Goal: Task Accomplishment & Management: Complete application form

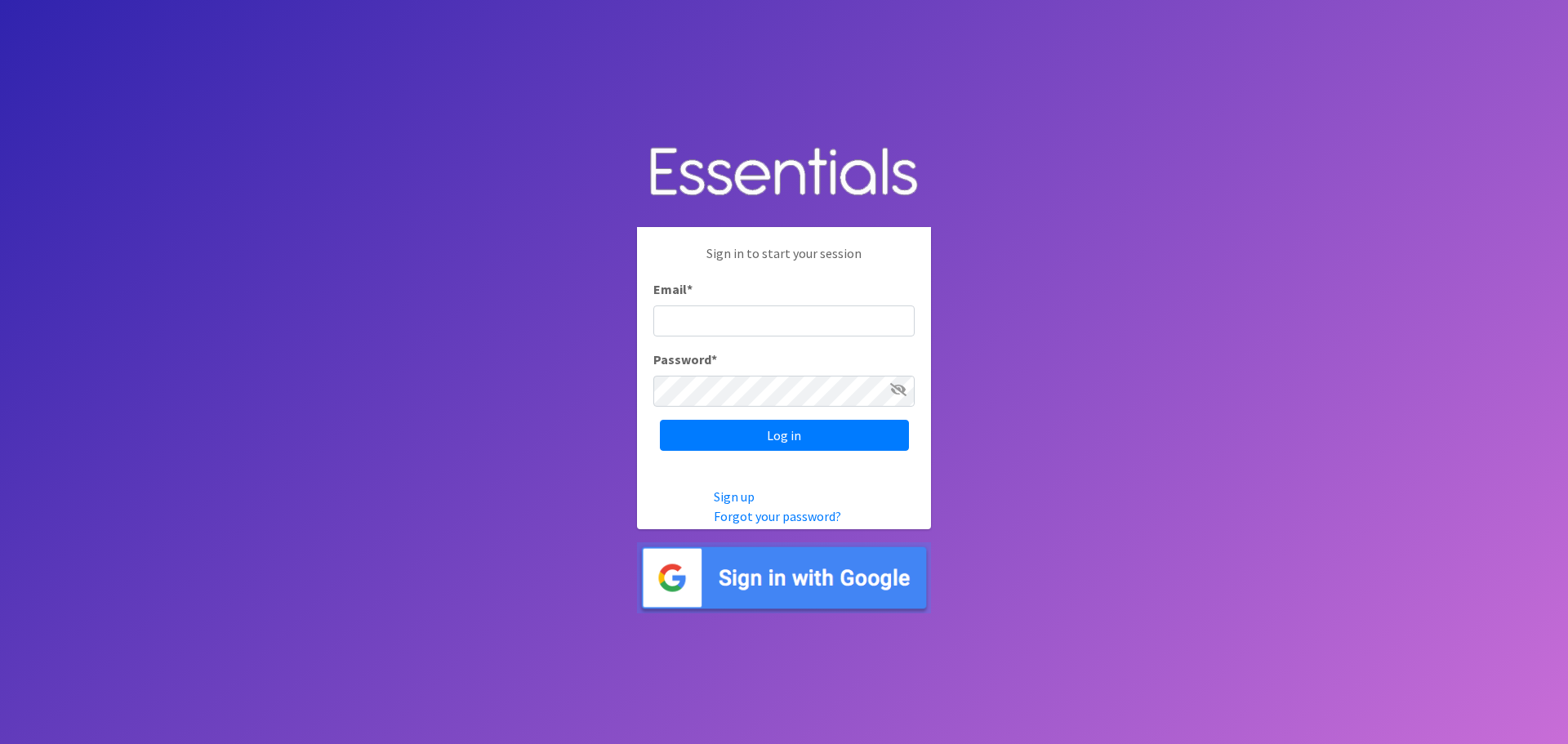
type input "[EMAIL_ADDRESS][DOMAIN_NAME]"
click at [660, 420] on input "Log in" at bounding box center [784, 435] width 249 height 31
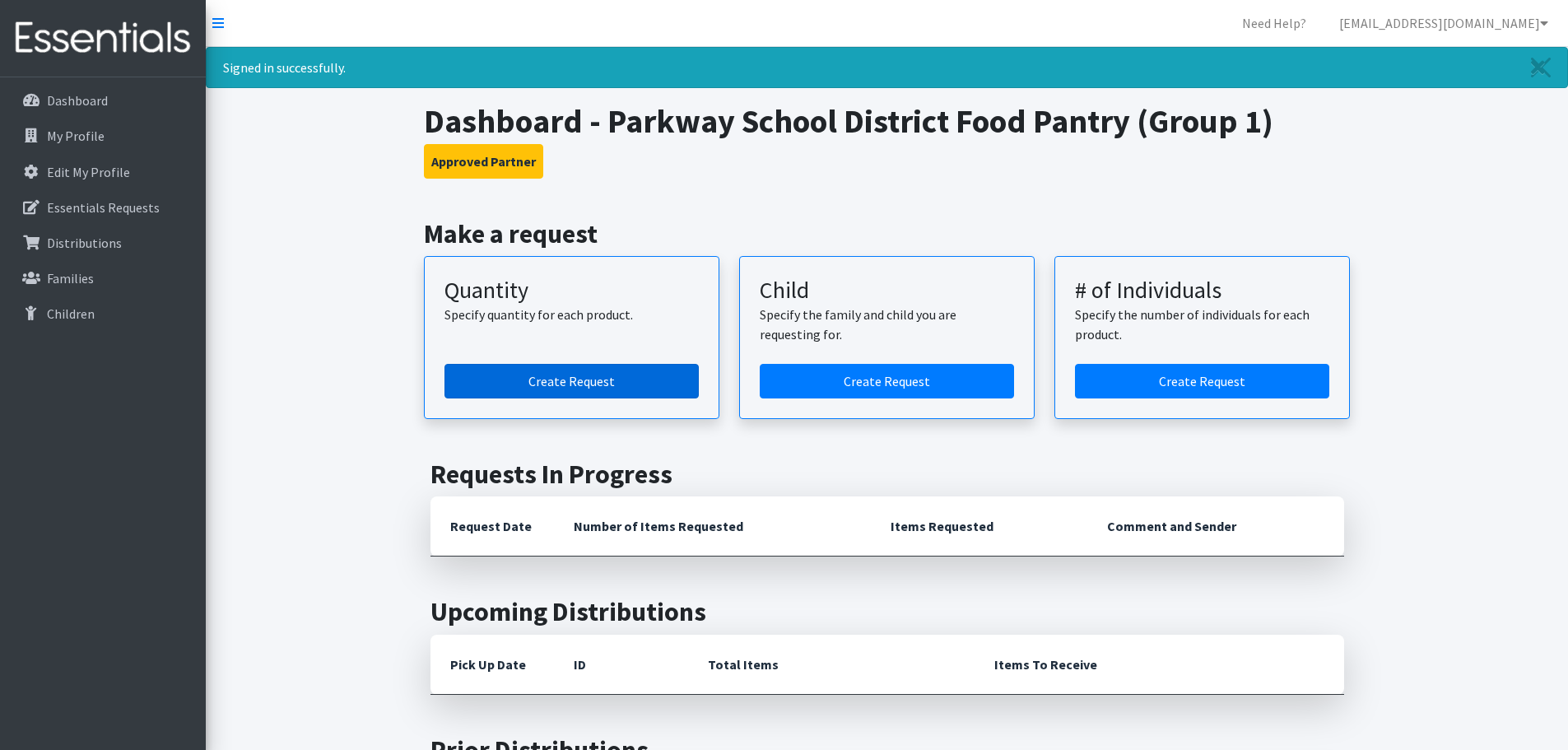
click at [584, 370] on link "Create Request" at bounding box center [572, 380] width 254 height 35
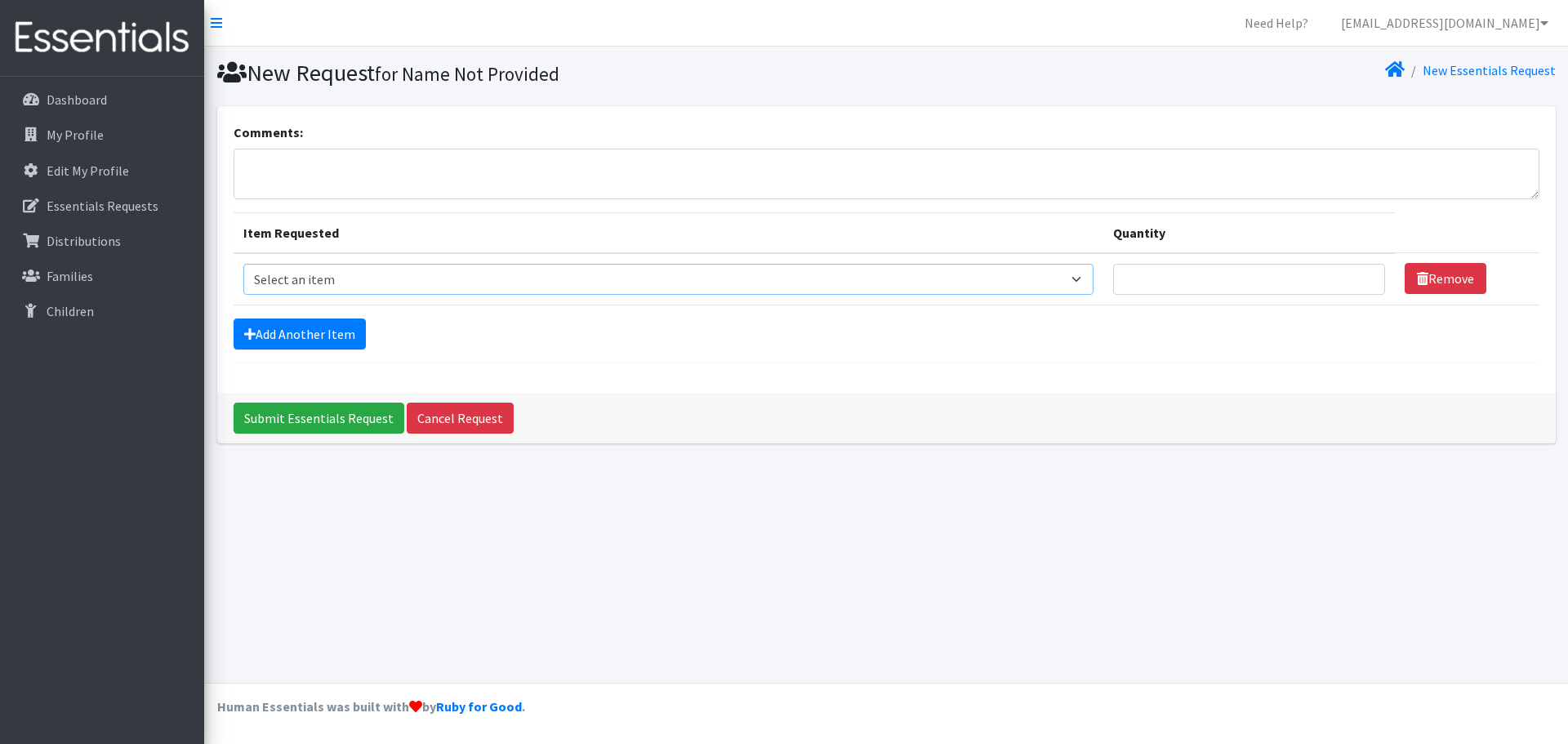
click at [362, 277] on select "Select an item Period Supplies: Mixed Kits (order by bag) Applicator-free tampo…" at bounding box center [668, 279] width 850 height 31
select select "1095"
click at [243, 264] on select "Select an item Period Supplies: Mixed Kits (order by bag) Applicator-free tampo…" at bounding box center [668, 279] width 850 height 31
click at [1175, 274] on input "Quantity" at bounding box center [1250, 279] width 272 height 31
type input "150"
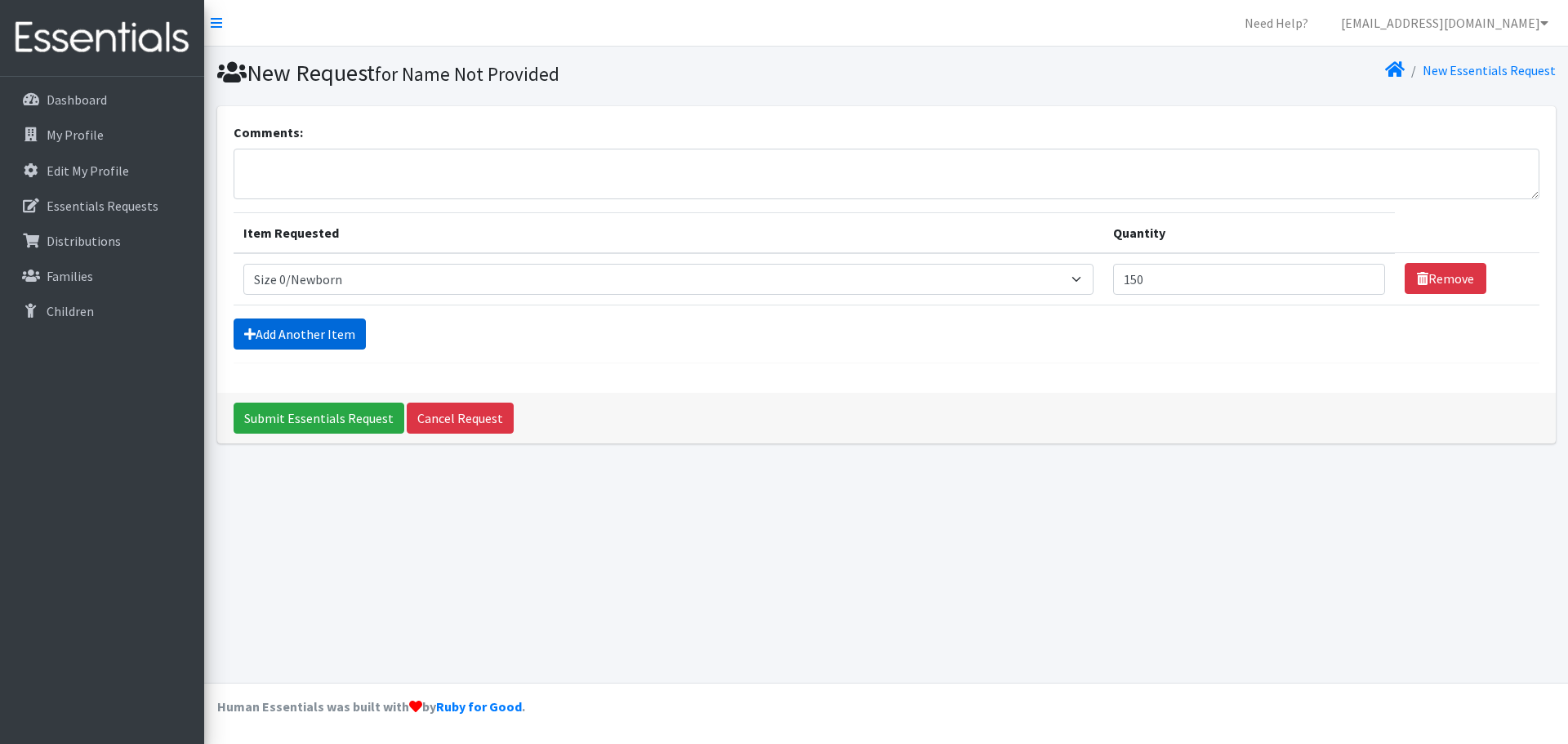
click at [347, 342] on link "Add Another Item" at bounding box center [300, 333] width 132 height 31
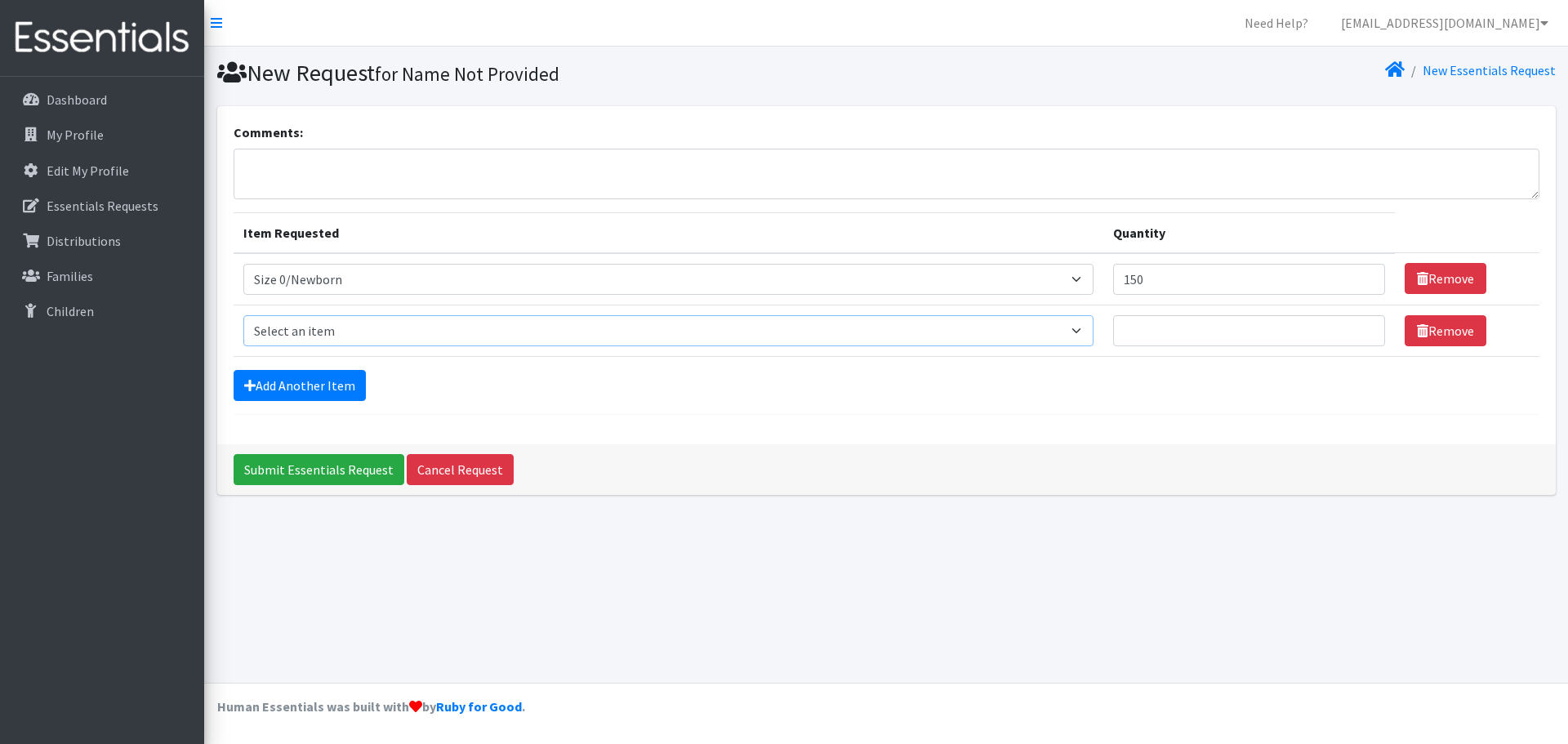
click at [353, 326] on select "Select an item Period Supplies: Mixed Kits (order by bag) Applicator-free tampo…" at bounding box center [668, 330] width 850 height 31
select select "1090"
click at [243, 315] on select "Select an item Period Supplies: Mixed Kits (order by bag) Applicator-free tampo…" at bounding box center [668, 330] width 850 height 31
click at [1157, 323] on input "Quantity" at bounding box center [1250, 330] width 272 height 31
type input "150"
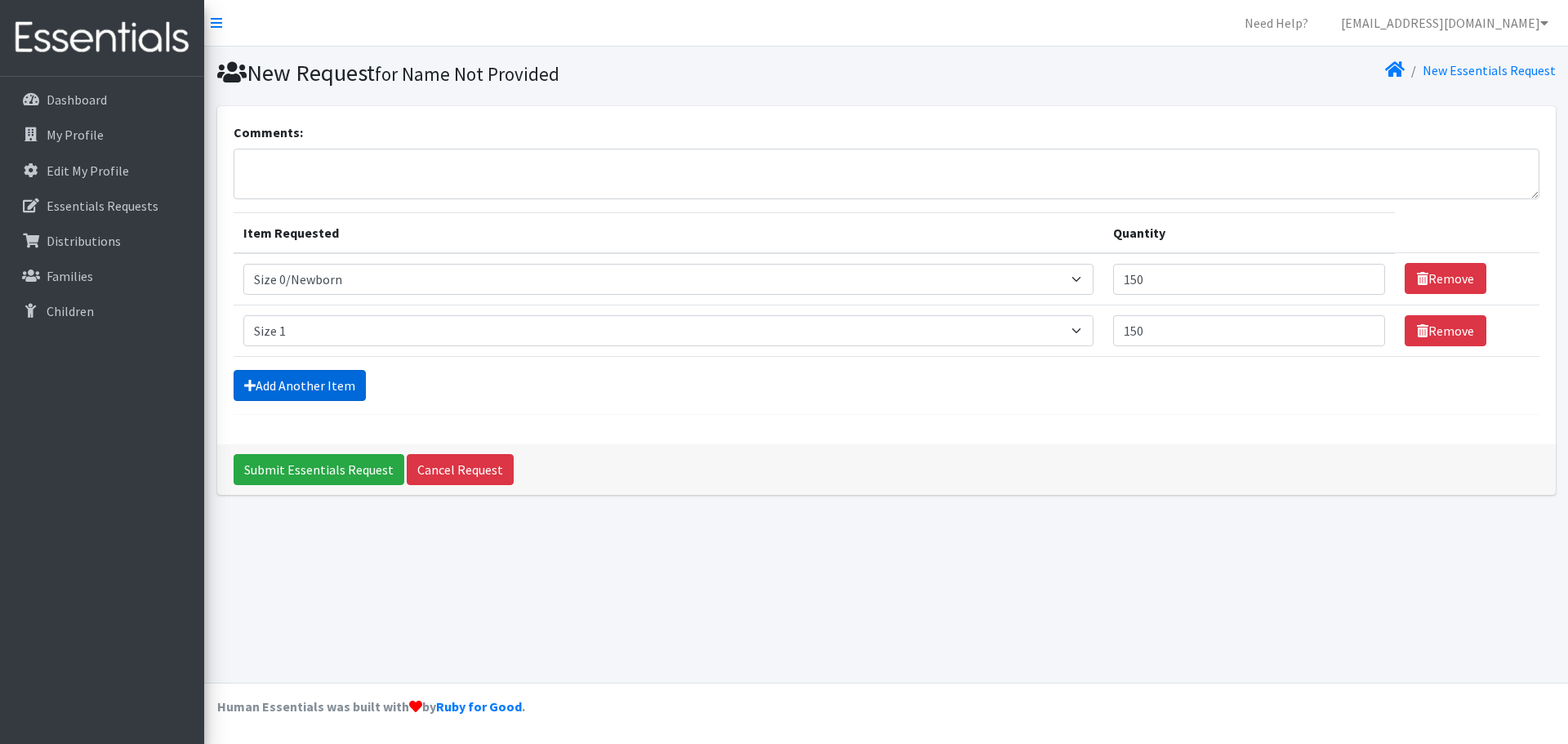
click at [285, 390] on link "Add Another Item" at bounding box center [300, 385] width 132 height 31
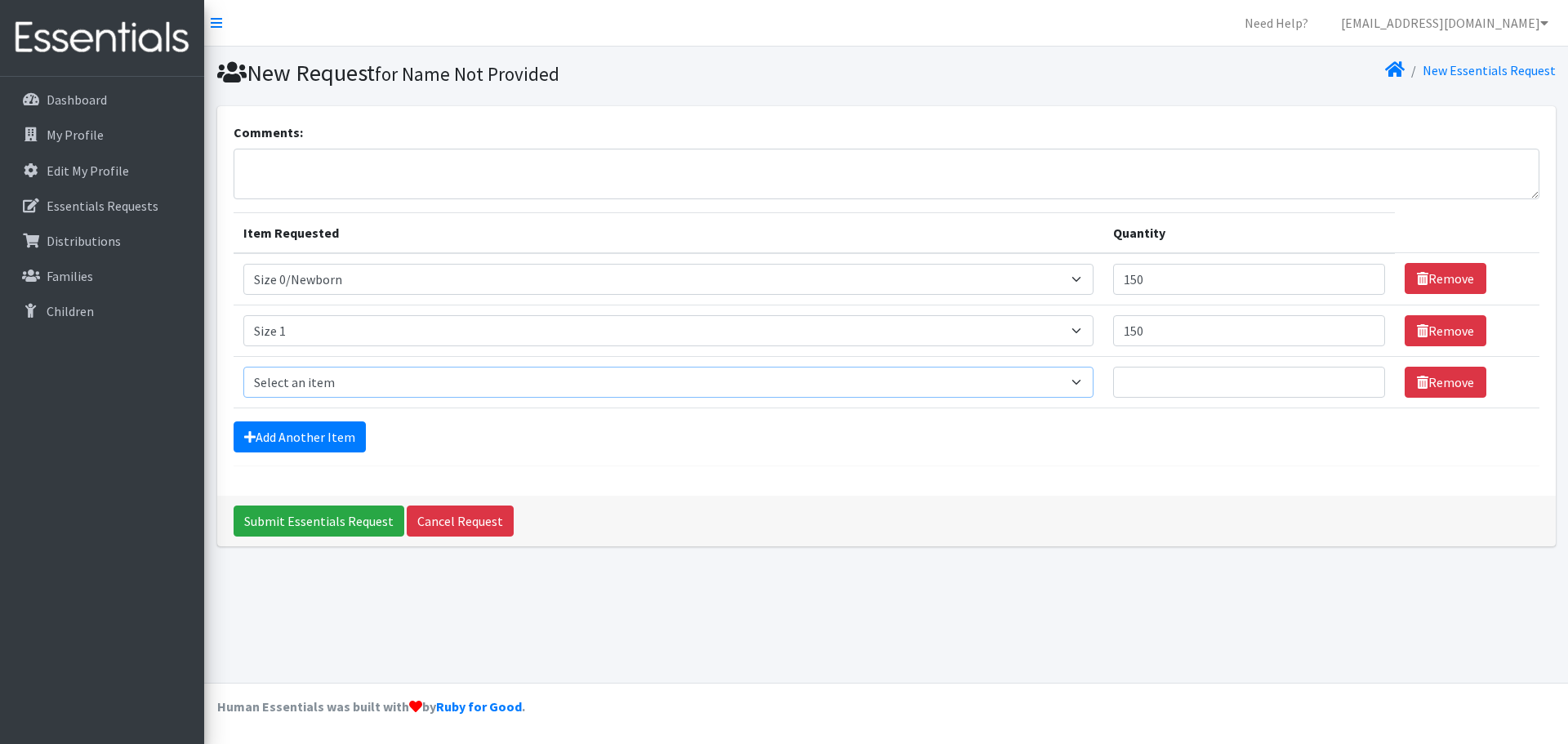
click at [307, 377] on select "Select an item Period Supplies: Mixed Kits (order by bag) Applicator-free tampo…" at bounding box center [668, 382] width 850 height 31
select select "1091"
click at [243, 367] on select "Select an item Period Supplies: Mixed Kits (order by bag) Applicator-free tampo…" at bounding box center [668, 382] width 850 height 31
click at [1137, 382] on input "Quantity" at bounding box center [1250, 382] width 272 height 31
type input "150"
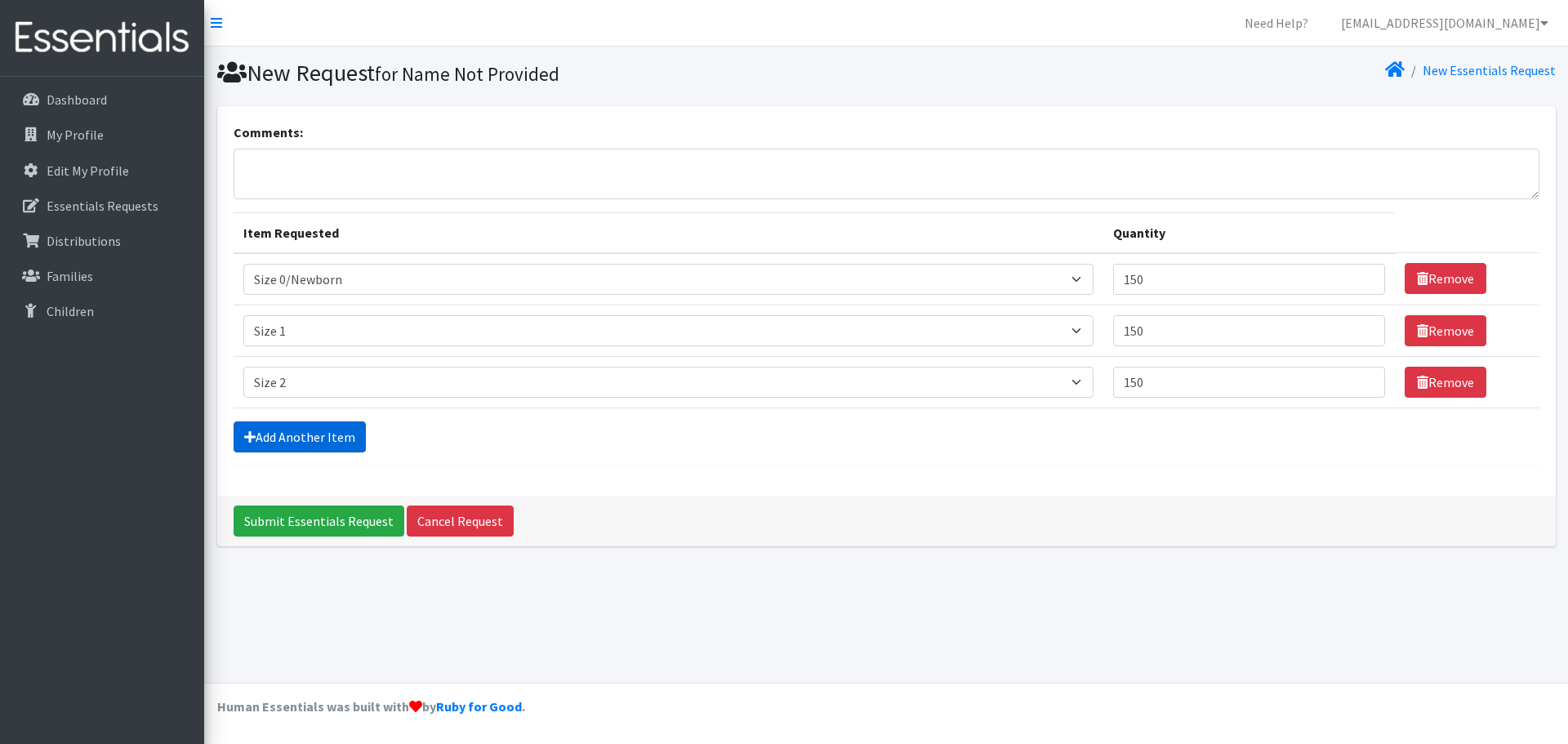
click at [296, 430] on link "Add Another Item" at bounding box center [300, 436] width 132 height 31
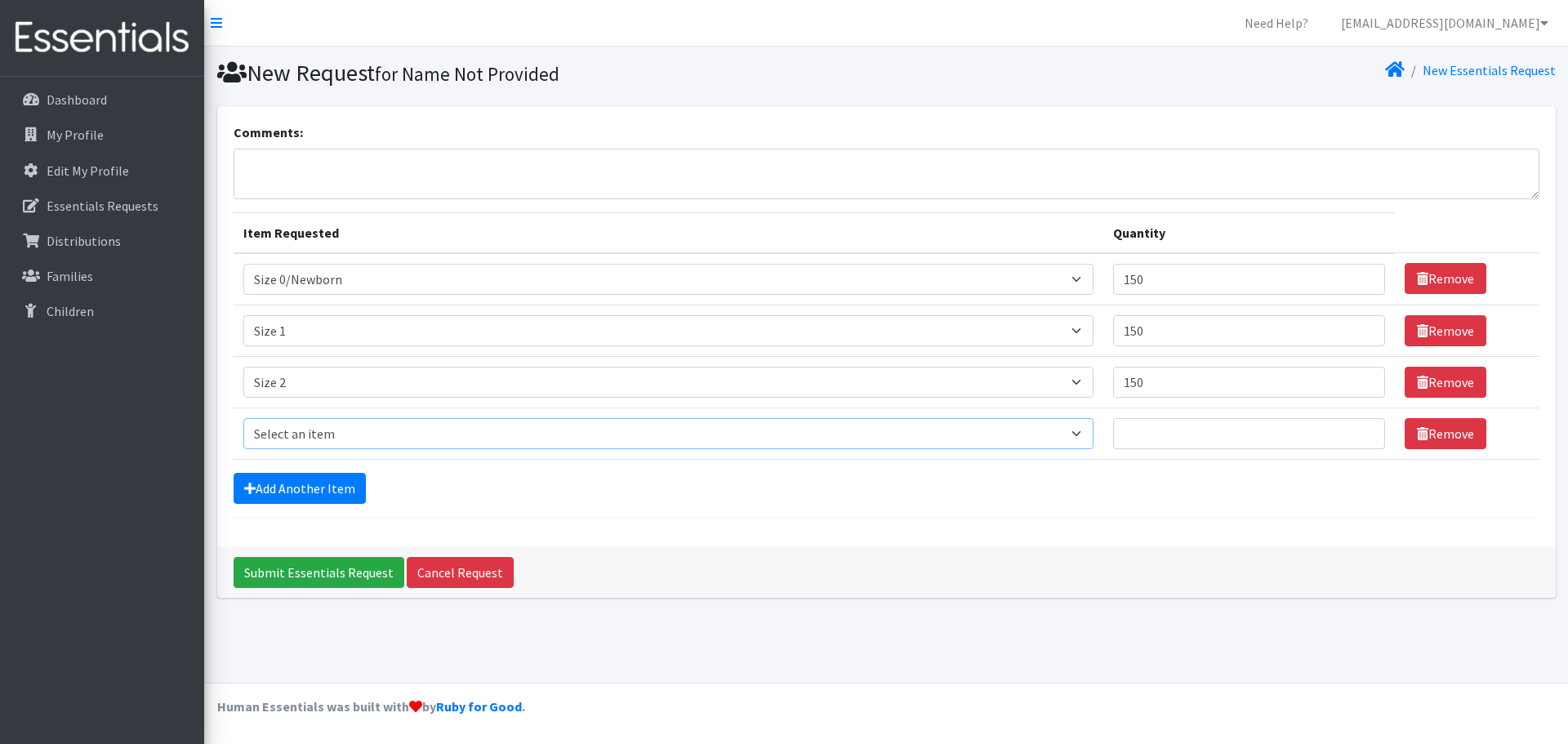
click at [330, 429] on select "Select an item Period Supplies: Mixed Kits (order by bag) Applicator-free tampo…" at bounding box center [668, 433] width 850 height 31
select select "1097"
click at [243, 418] on select "Select an item Period Supplies: Mixed Kits (order by bag) Applicator-free tampo…" at bounding box center [668, 433] width 850 height 31
click at [1144, 427] on input "Quantity" at bounding box center [1250, 433] width 272 height 31
type input "100"
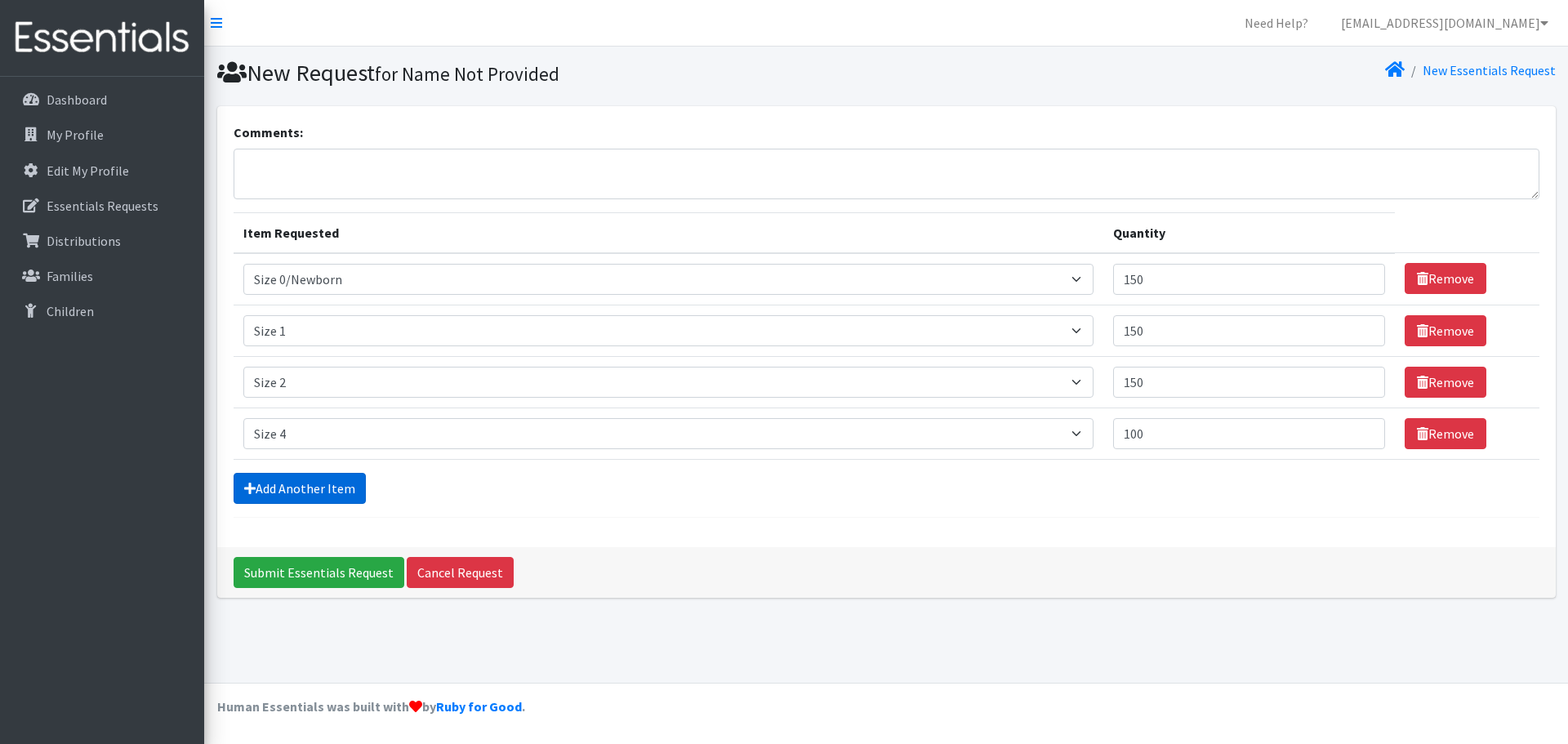
click at [294, 486] on link "Add Another Item" at bounding box center [300, 488] width 132 height 31
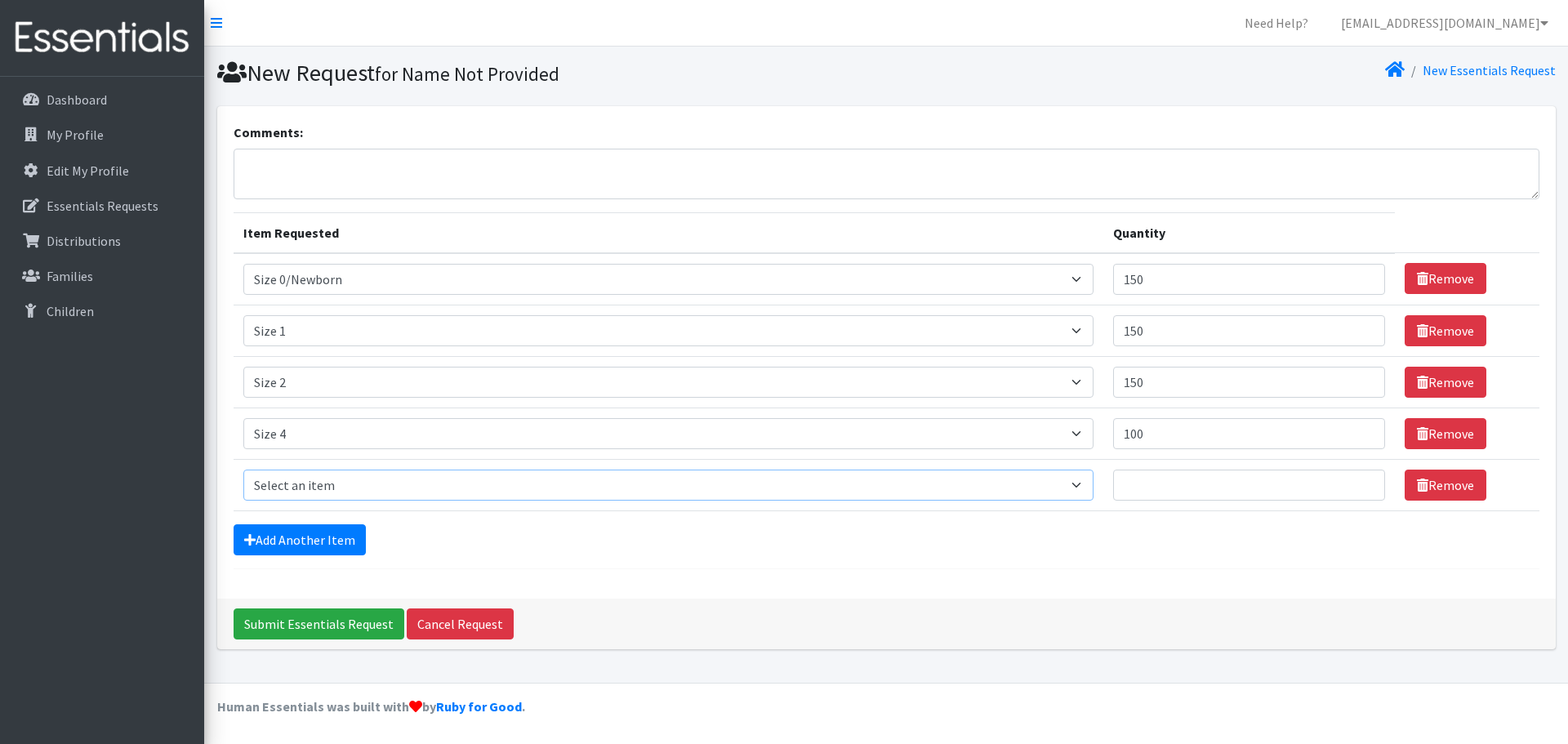
click at [290, 485] on select "Select an item Period Supplies: Mixed Kits (order by bag) Applicator-free tampo…" at bounding box center [668, 484] width 850 height 31
select select "1098"
click at [243, 469] on select "Select an item Period Supplies: Mixed Kits (order by bag) Applicator-free tampo…" at bounding box center [668, 484] width 850 height 31
click at [1165, 485] on input "Quantity" at bounding box center [1250, 484] width 272 height 31
type input "100"
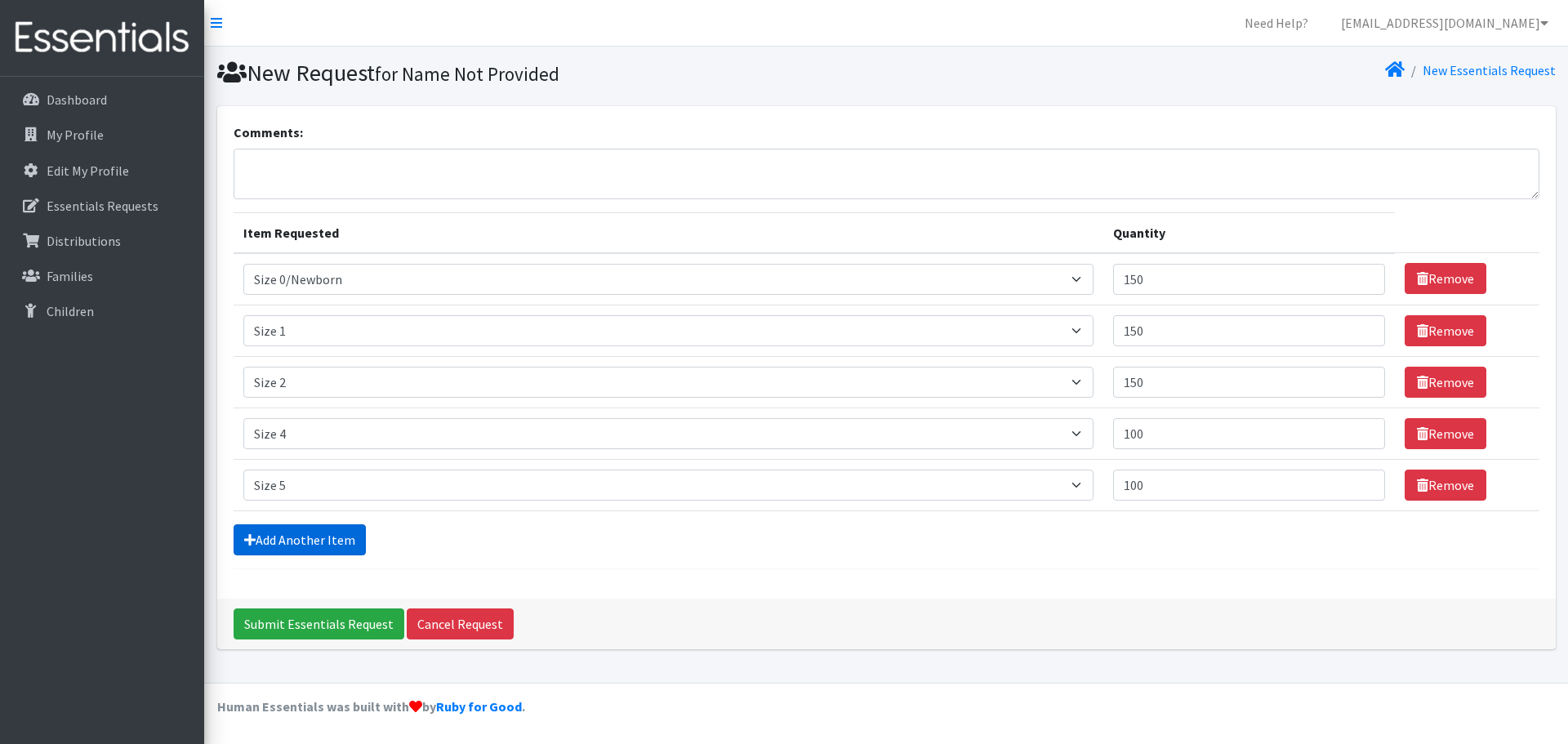
click at [281, 538] on link "Add Another Item" at bounding box center [300, 539] width 132 height 31
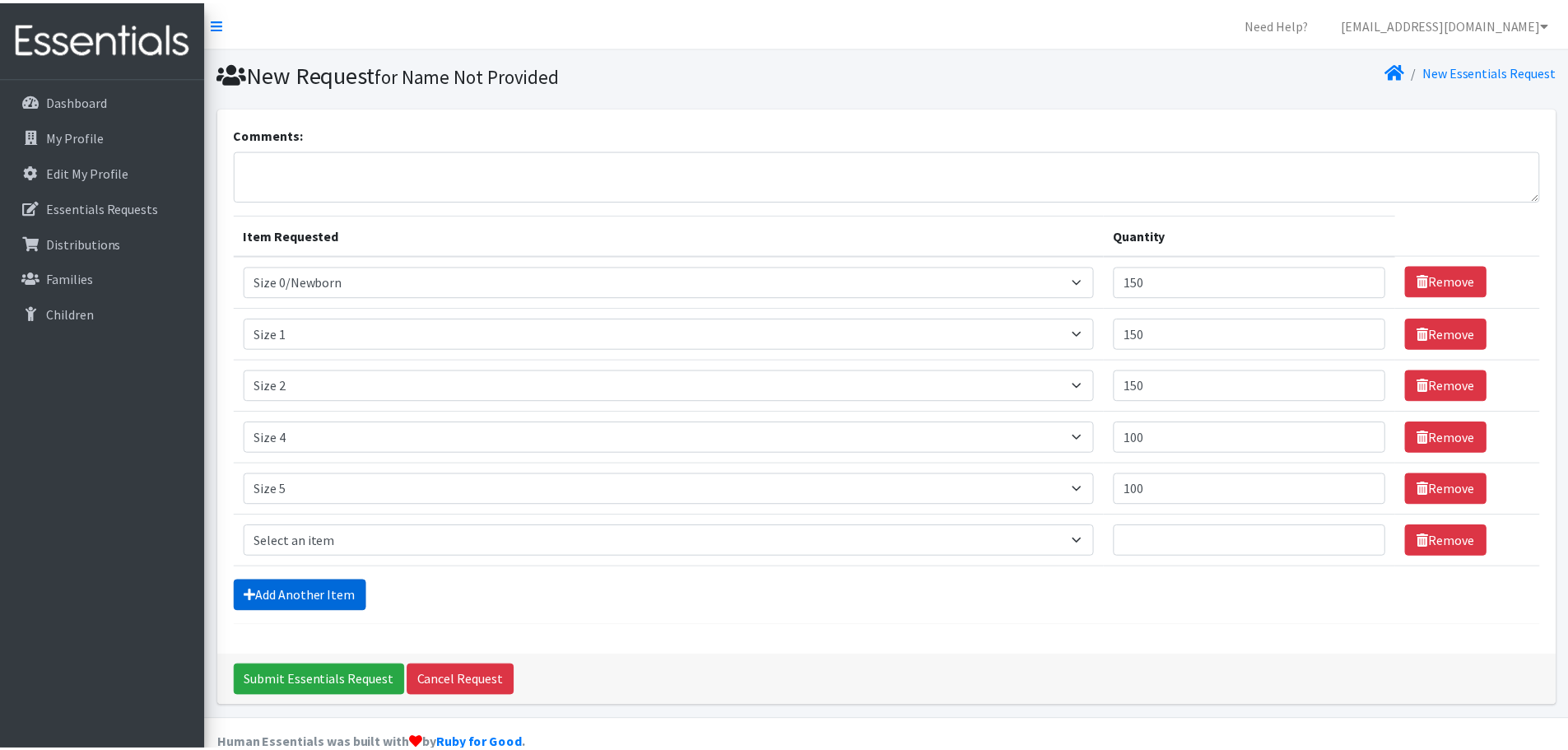
scroll to position [31, 0]
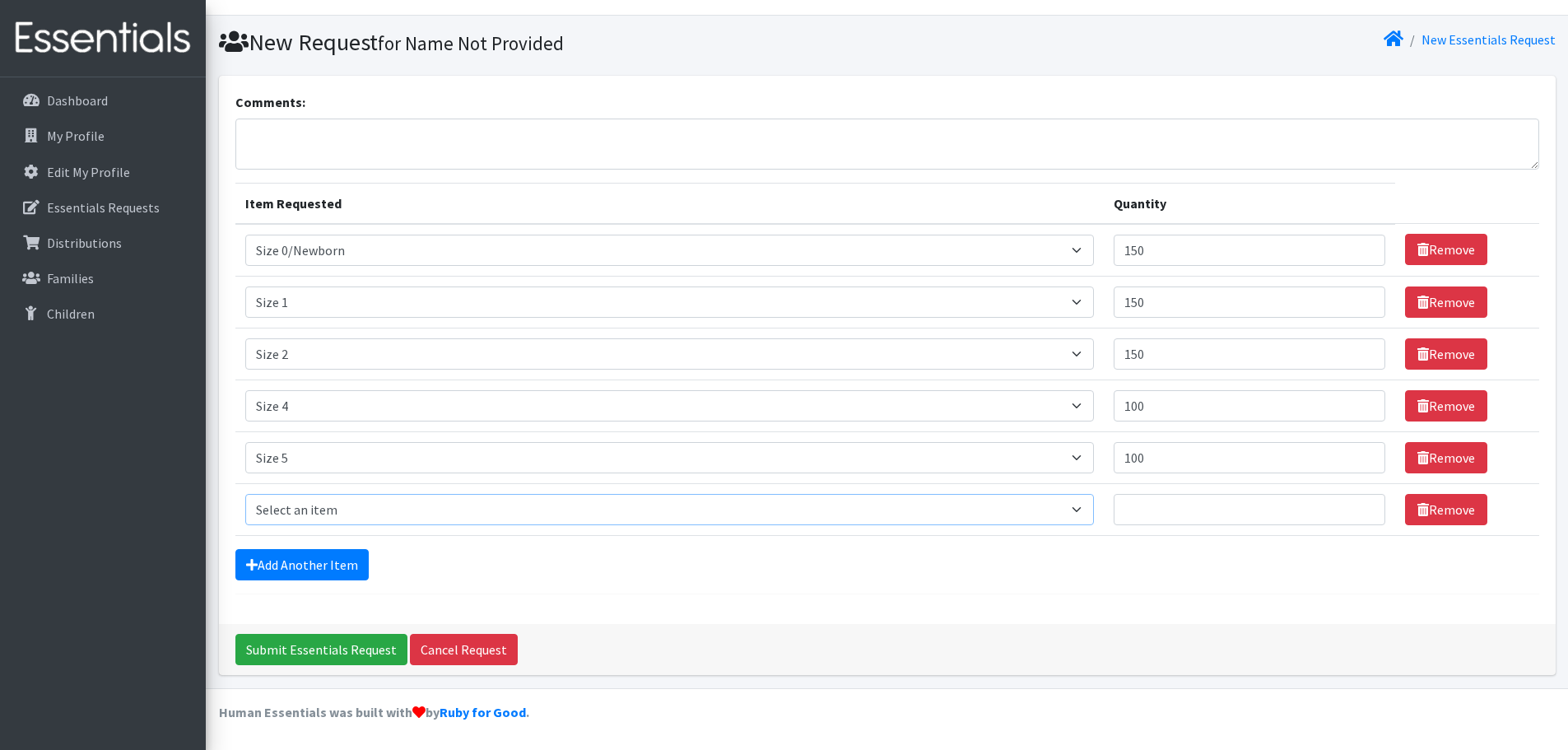
click at [317, 513] on select "Select an item Period Supplies: Mixed Kits (order by bag) Applicator-free tampo…" at bounding box center [669, 509] width 849 height 31
select select "1100"
click at [245, 494] on select "Select an item Period Supplies: Mixed Kits (order by bag) Applicator-free tampo…" at bounding box center [669, 509] width 849 height 31
click at [1163, 508] on input "Quantity" at bounding box center [1250, 509] width 272 height 31
type input "100"
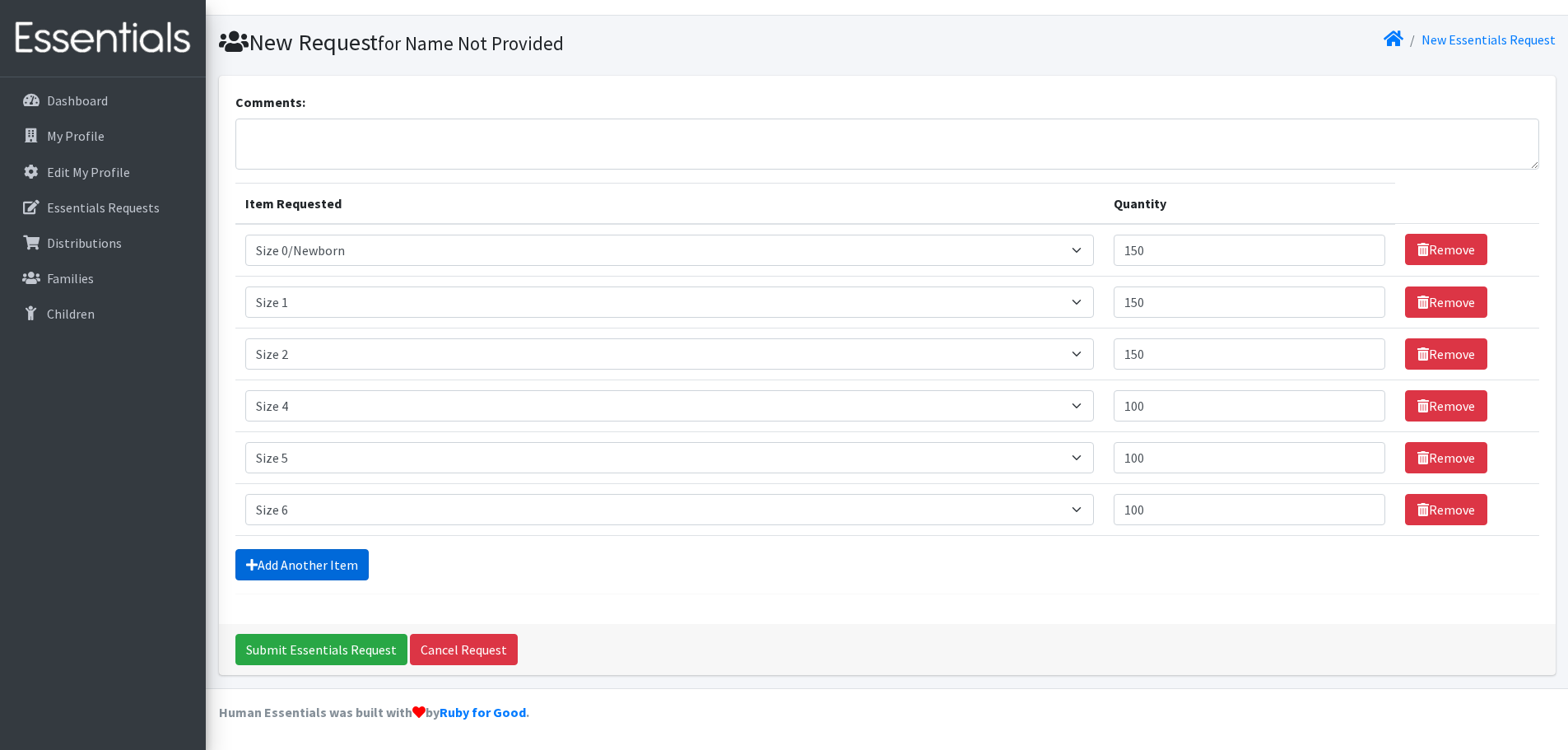
click at [261, 560] on link "Add Another Item" at bounding box center [302, 564] width 133 height 31
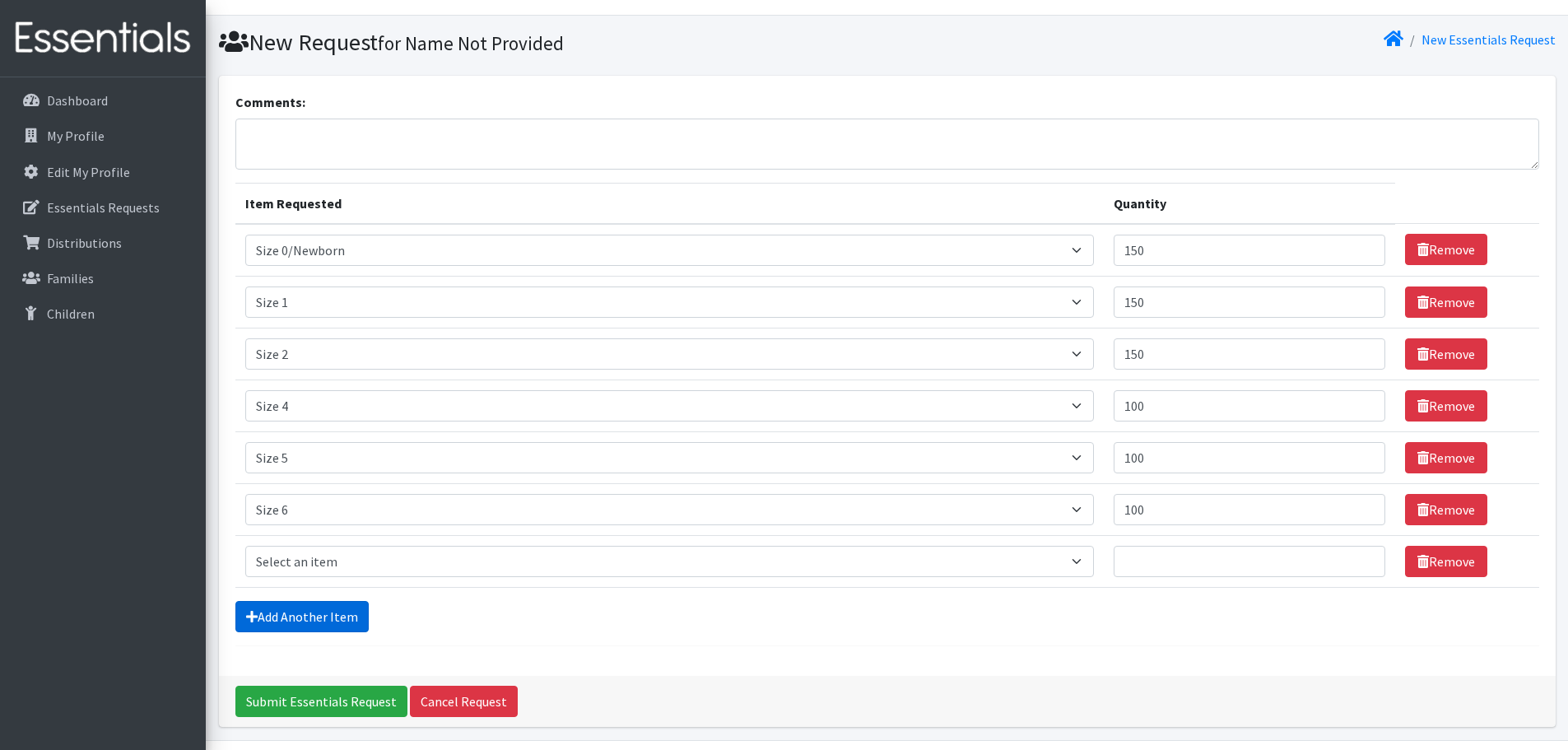
scroll to position [83, 0]
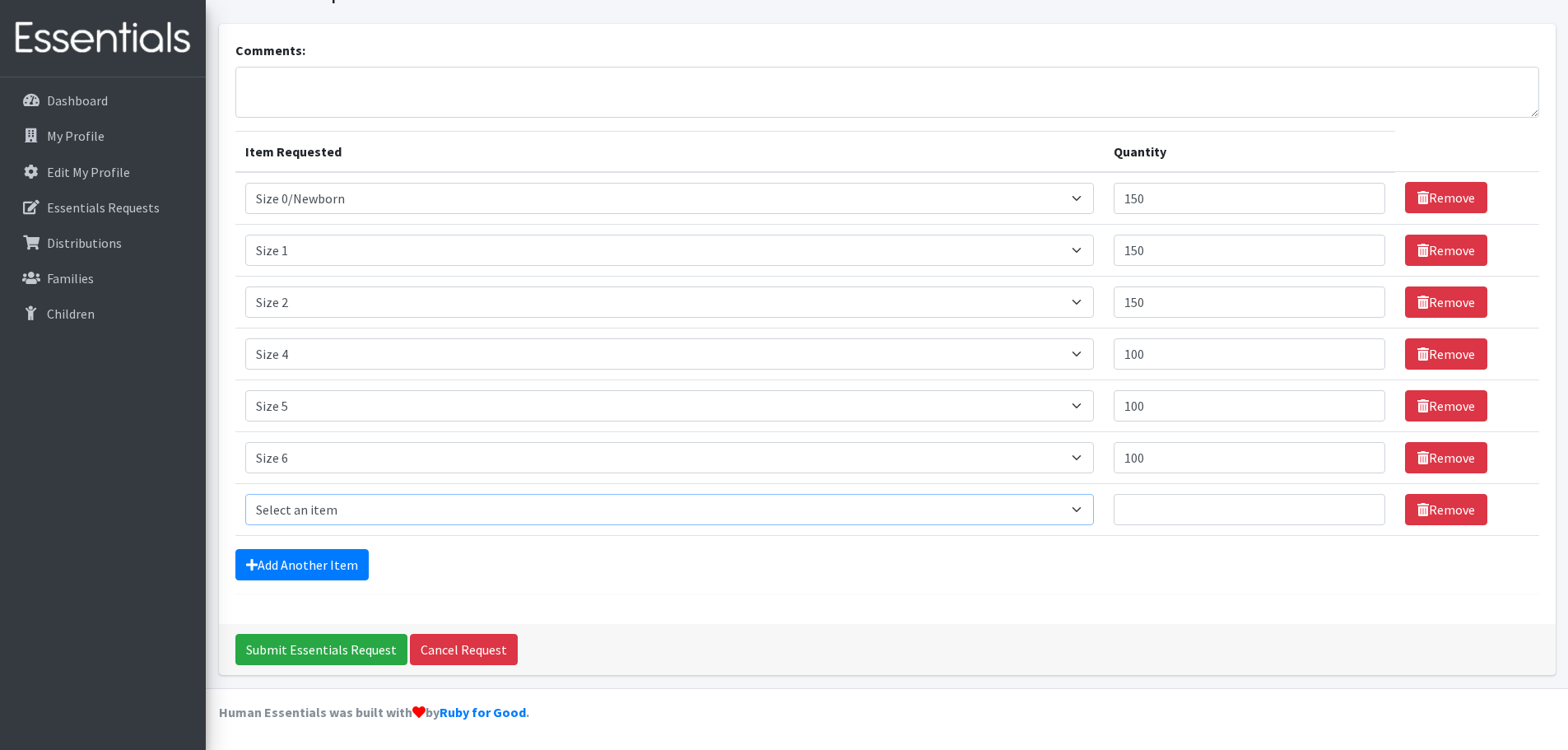
click at [300, 504] on select "Select an item Period Supplies: Mixed Kits (order by bag) Applicator-free tampo…" at bounding box center [669, 509] width 849 height 31
click at [309, 521] on select "Select an item Period Supplies: Mixed Kits (order by bag) Applicator-free tampo…" at bounding box center [669, 509] width 849 height 31
select select "1105"
click at [245, 494] on select "Select an item Period Supplies: Mixed Kits (order by bag) Applicator-free tampo…" at bounding box center [669, 509] width 849 height 31
click at [1181, 506] on input "Quantity" at bounding box center [1250, 509] width 272 height 31
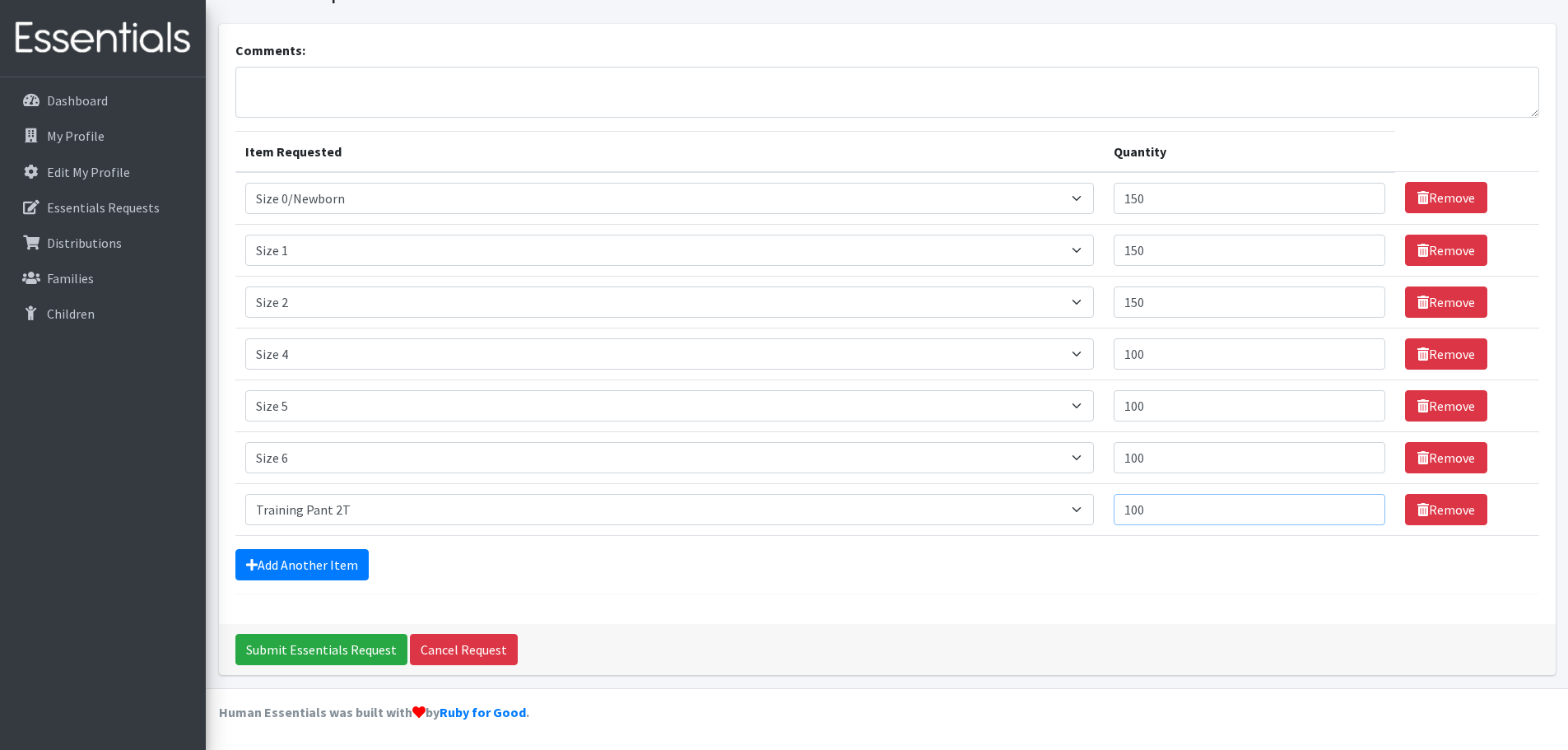
type input "100"
click at [391, 501] on select "Select an item Period Supplies: Mixed Kits (order by bag) Applicator-free tampo…" at bounding box center [669, 509] width 849 height 31
drag, startPoint x: 319, startPoint y: 535, endPoint x: 317, endPoint y: 571, distance: 36.1
click at [321, 545] on form "Comments: Item Requested Quantity Item Requested Select an item Period Supplies…" at bounding box center [888, 317] width 1304 height 554
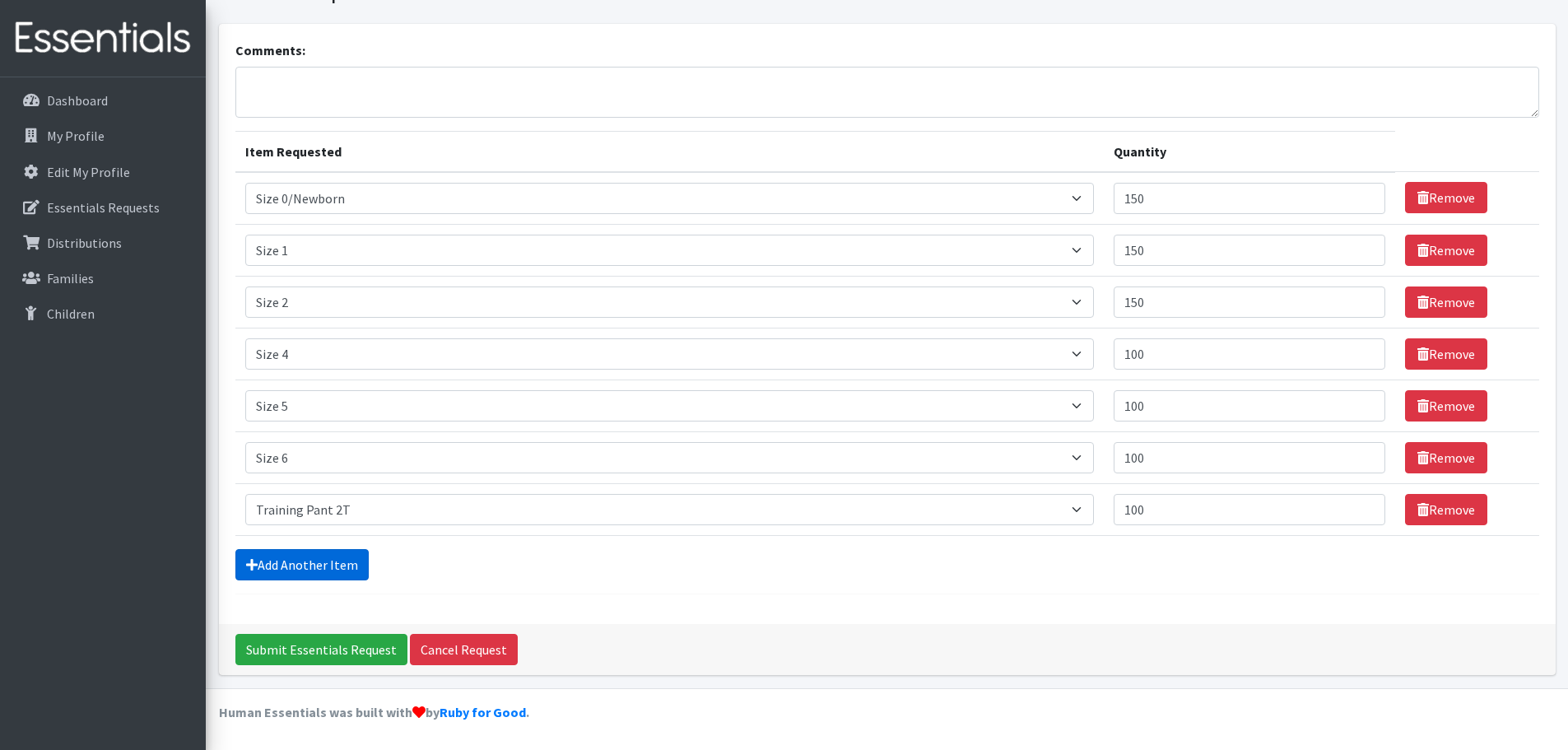
click at [317, 570] on link "Add Another Item" at bounding box center [302, 564] width 133 height 31
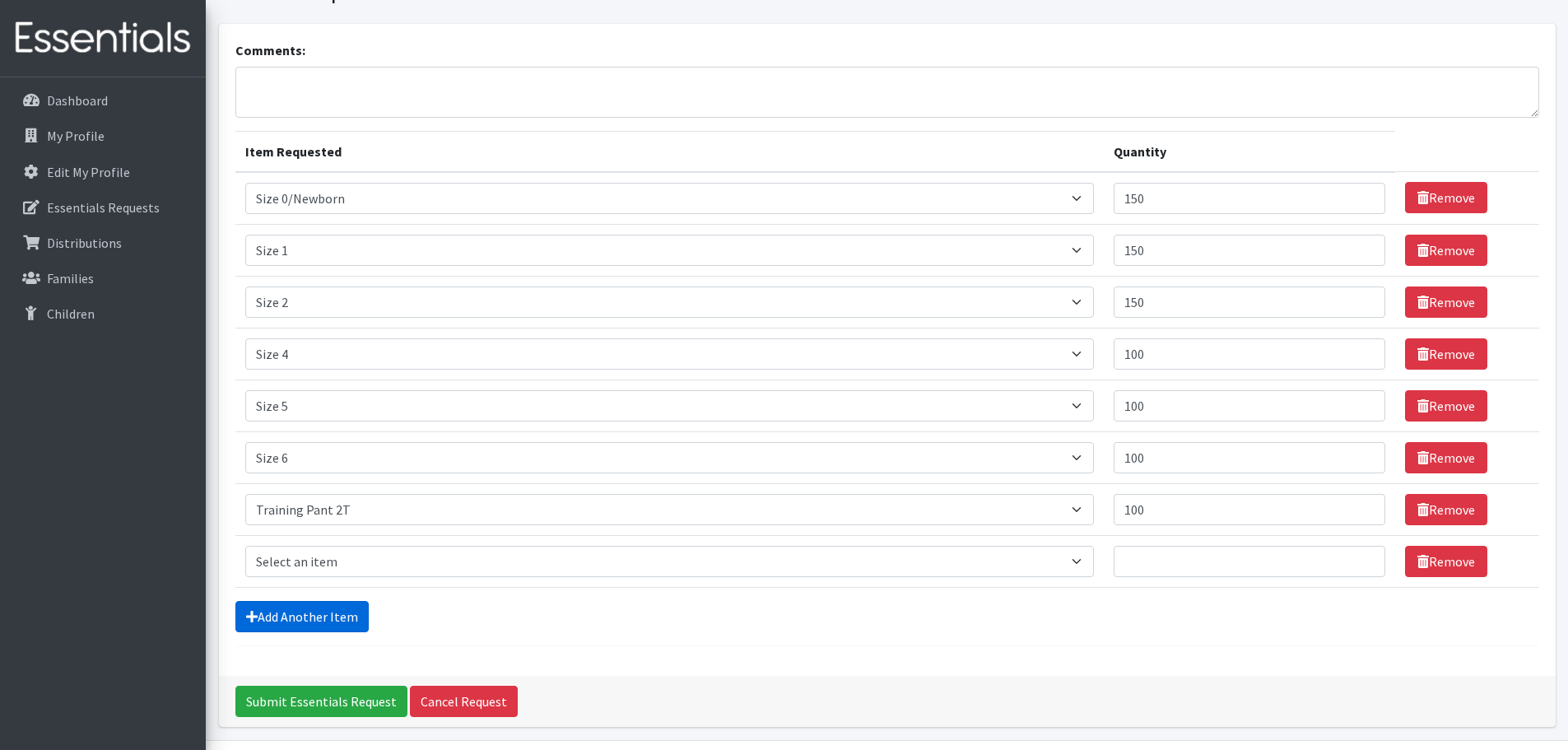
scroll to position [135, 0]
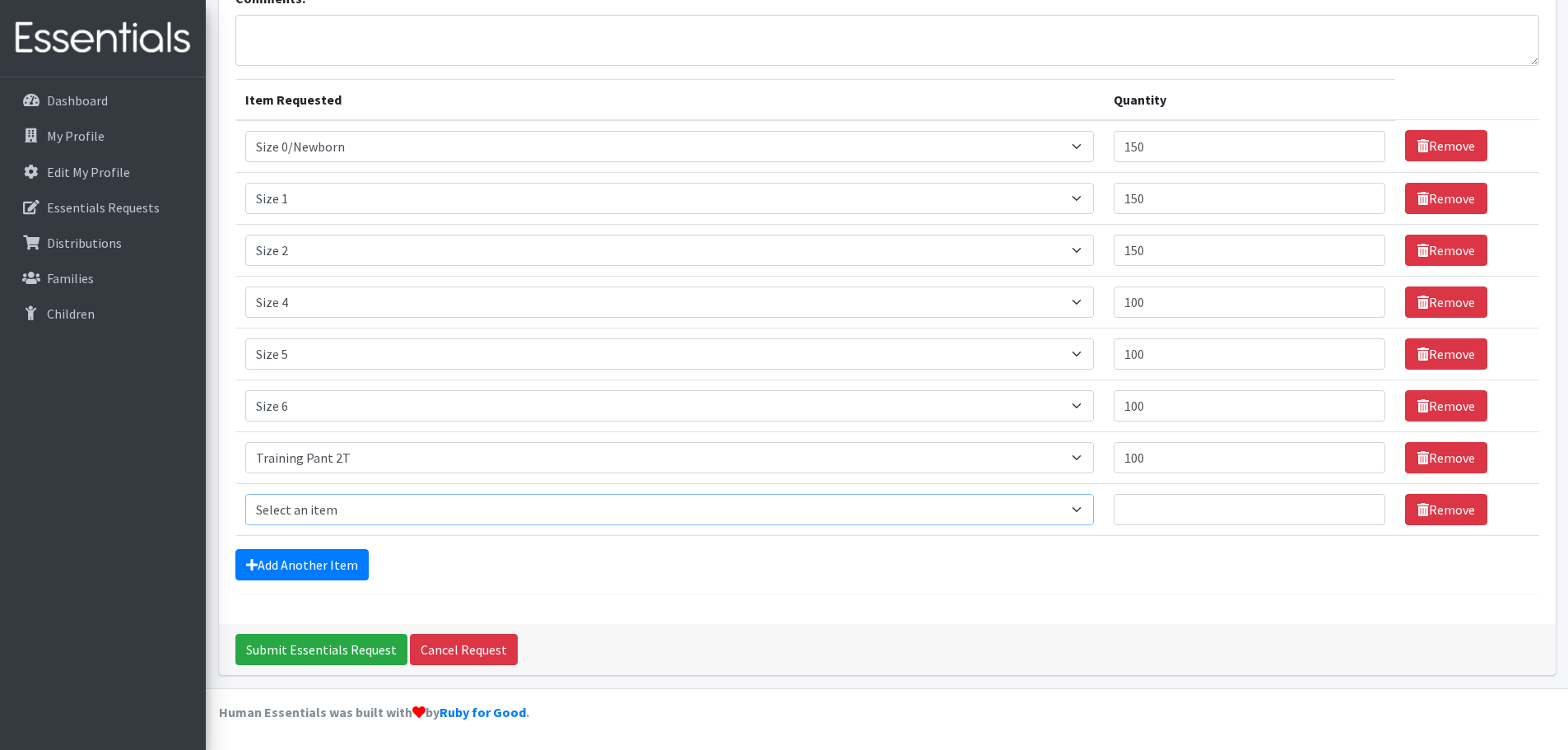
click at [317, 511] on select "Select an item Period Supplies: Mixed Kits (order by bag) Applicator-free tampo…" at bounding box center [669, 509] width 849 height 31
select select "1093"
click at [245, 494] on select "Select an item Period Supplies: Mixed Kits (order by bag) Applicator-free tampo…" at bounding box center [669, 509] width 849 height 31
click at [1161, 508] on input "Quantity" at bounding box center [1250, 509] width 272 height 31
type input "100"
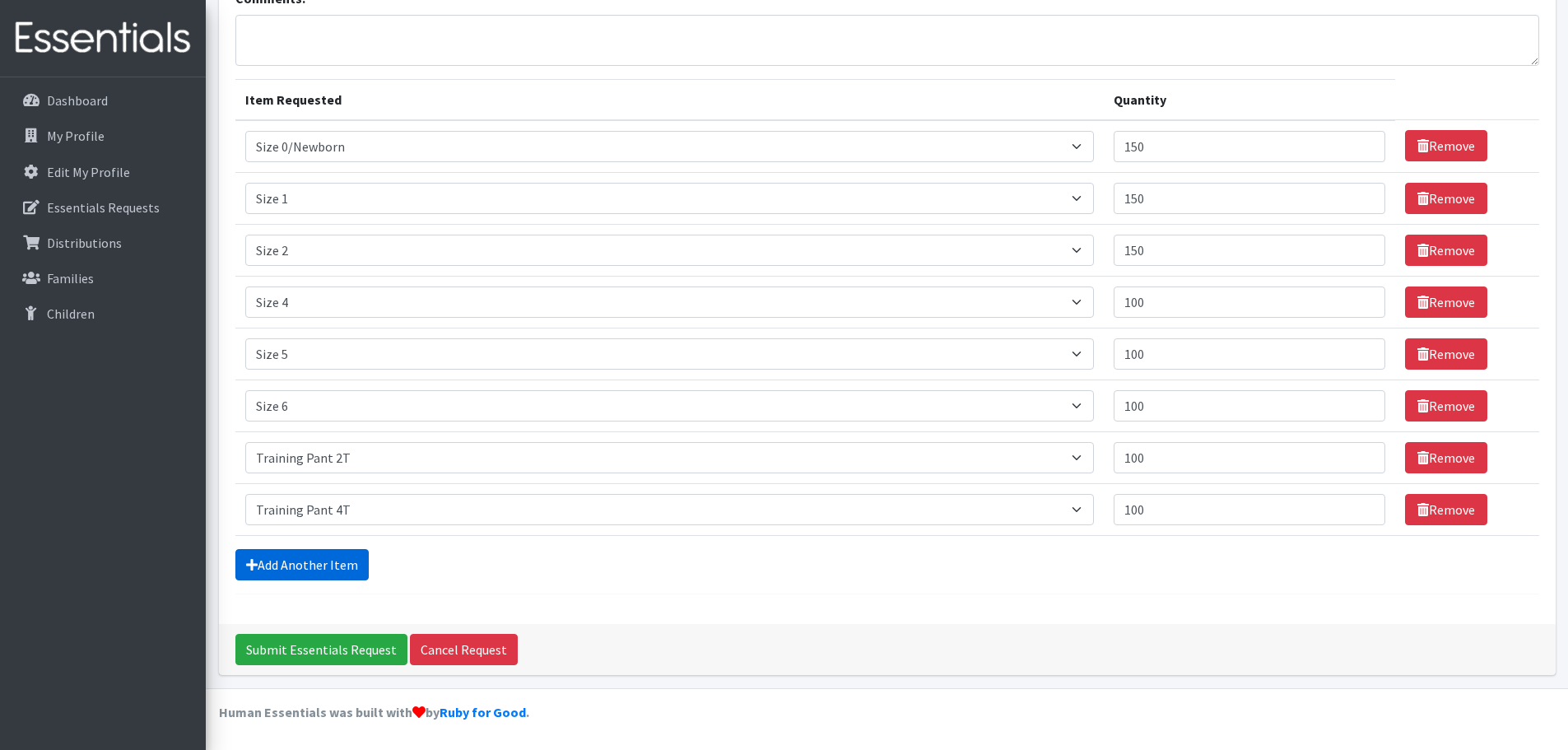
click at [331, 565] on link "Add Another Item" at bounding box center [302, 564] width 133 height 31
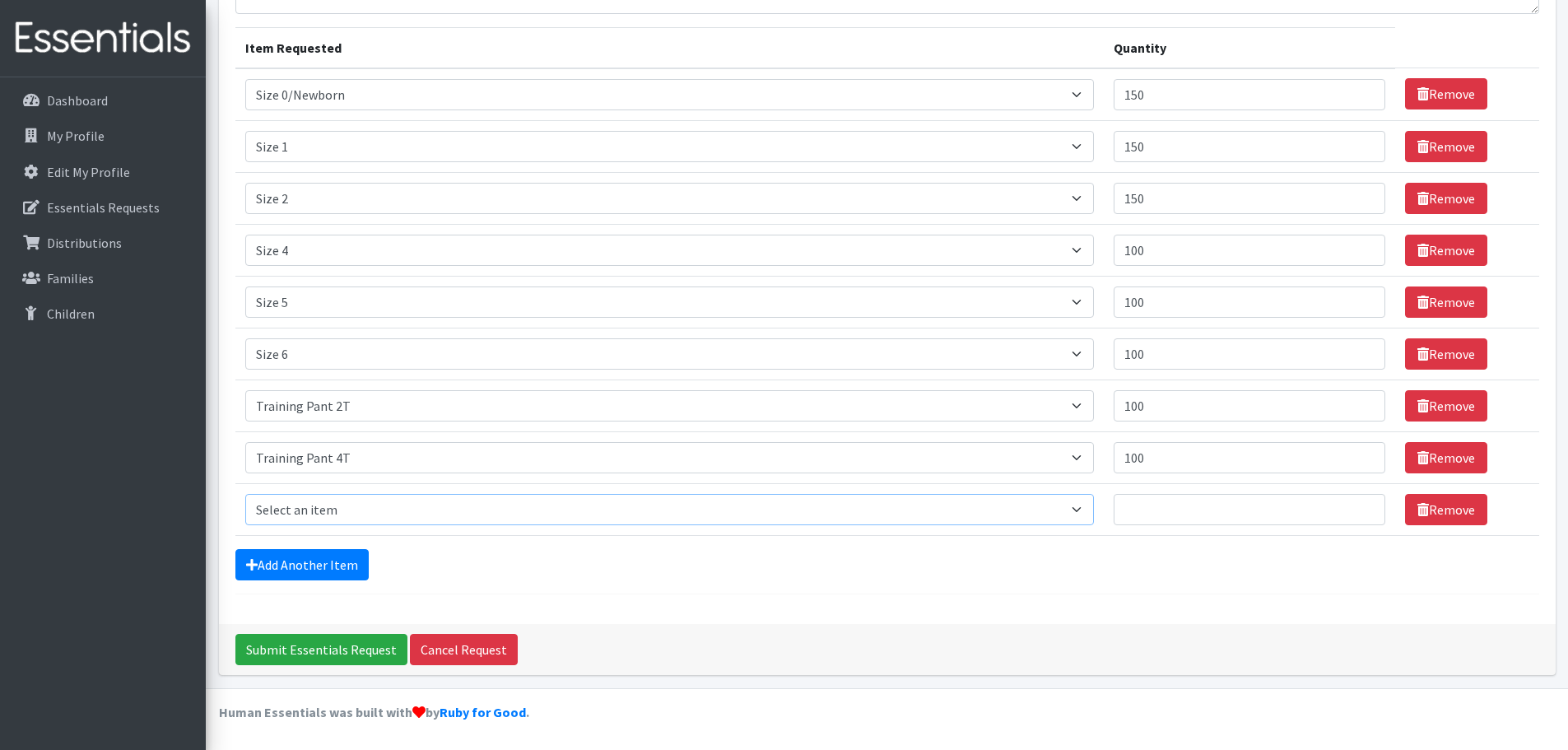
click at [325, 514] on select "Select an item Period Supplies: Mixed Kits (order by bag) Applicator-free tampo…" at bounding box center [669, 509] width 849 height 31
select select "8796"
click at [245, 494] on select "Select an item Period Supplies: Mixed Kits (order by bag) Applicator-free tampo…" at bounding box center [669, 509] width 849 height 31
click at [1196, 509] on input "Quantity" at bounding box center [1250, 509] width 272 height 31
type input "4"
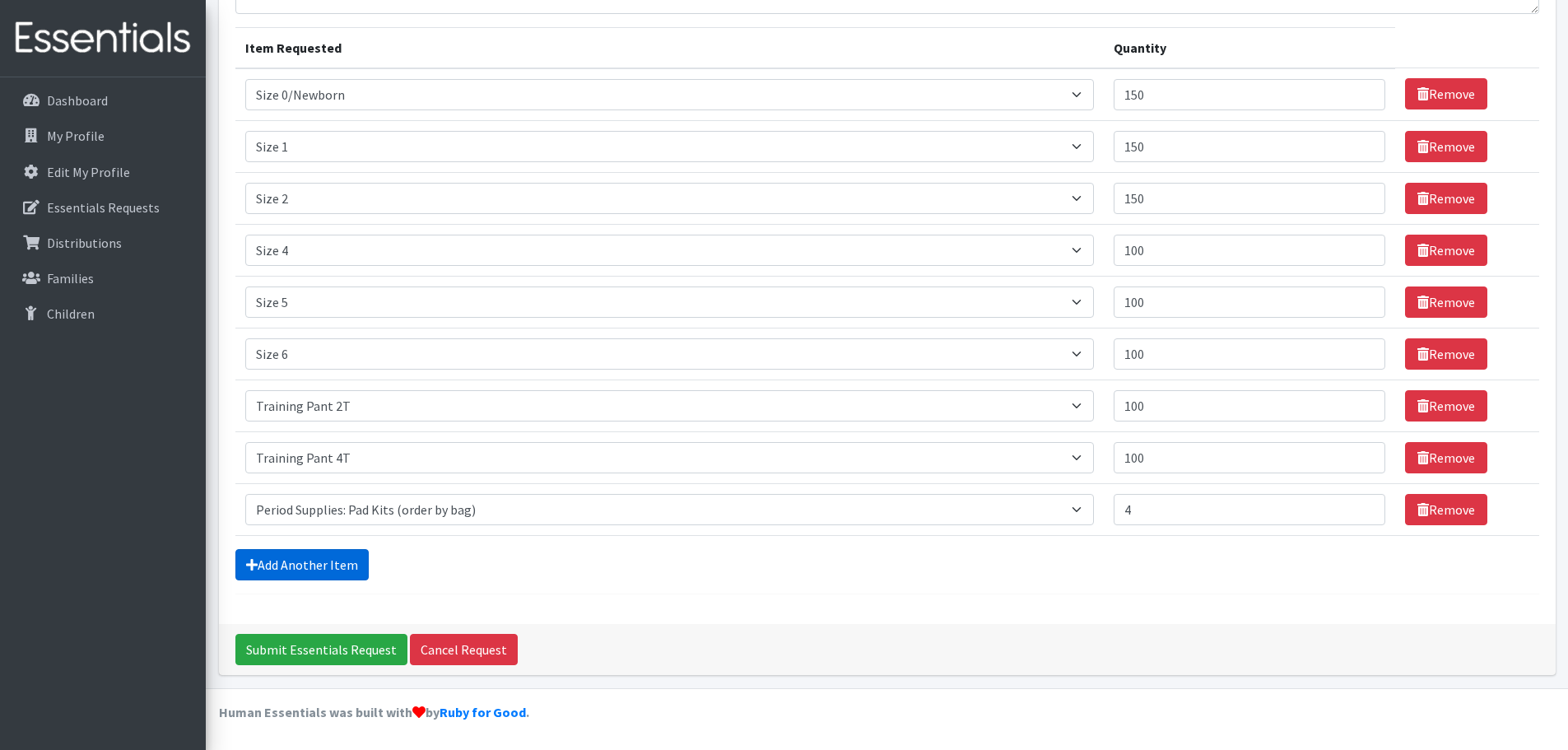
click at [308, 564] on link "Add Another Item" at bounding box center [302, 564] width 133 height 31
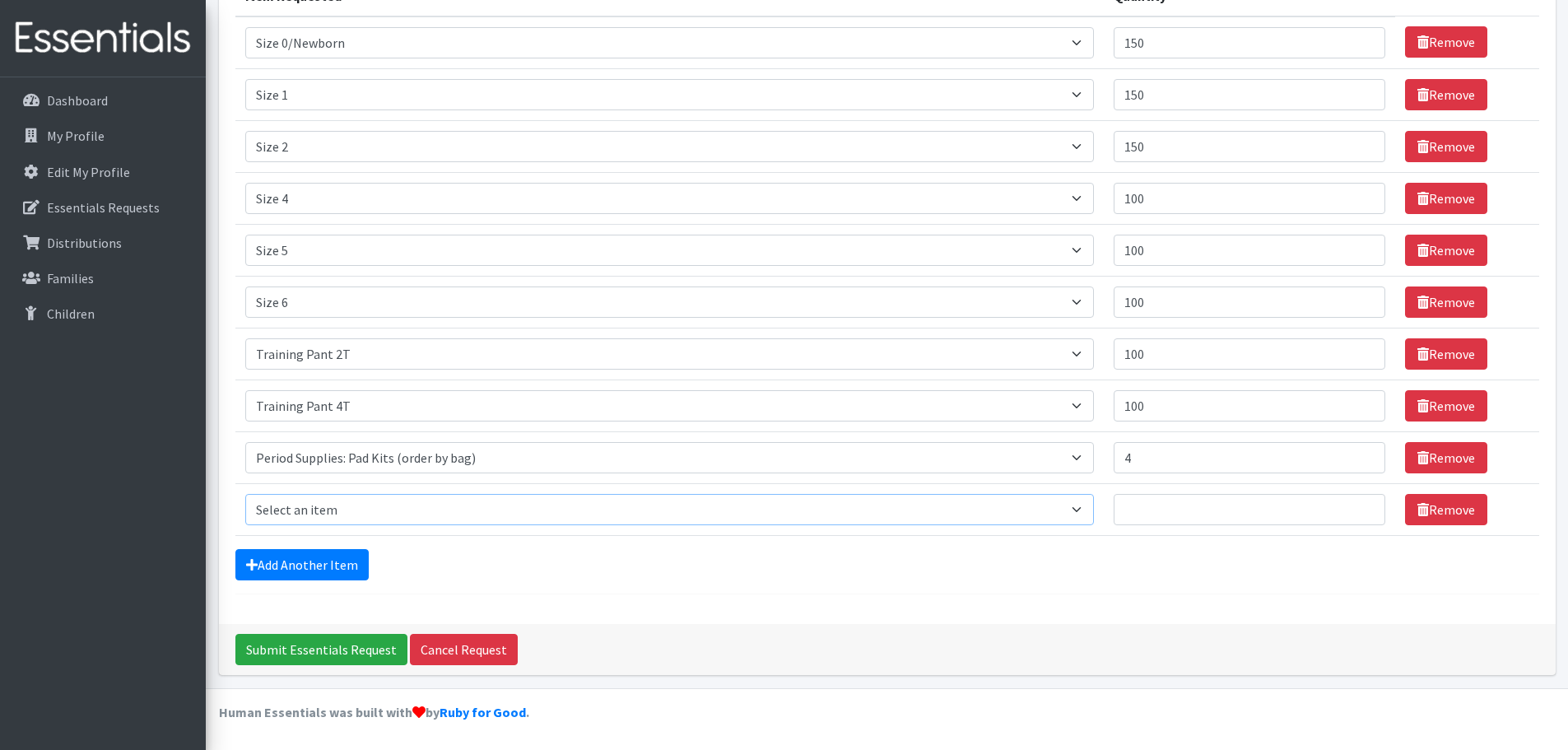
click at [327, 511] on select "Select an item Period Supplies: Mixed Kits (order by bag) Applicator-free tampo…" at bounding box center [669, 509] width 849 height 31
select select "8797"
click at [245, 494] on select "Select an item Period Supplies: Mixed Kits (order by bag) Applicator-free tampo…" at bounding box center [669, 509] width 849 height 31
click at [1141, 519] on input "Quantity" at bounding box center [1250, 509] width 272 height 31
type input "1"
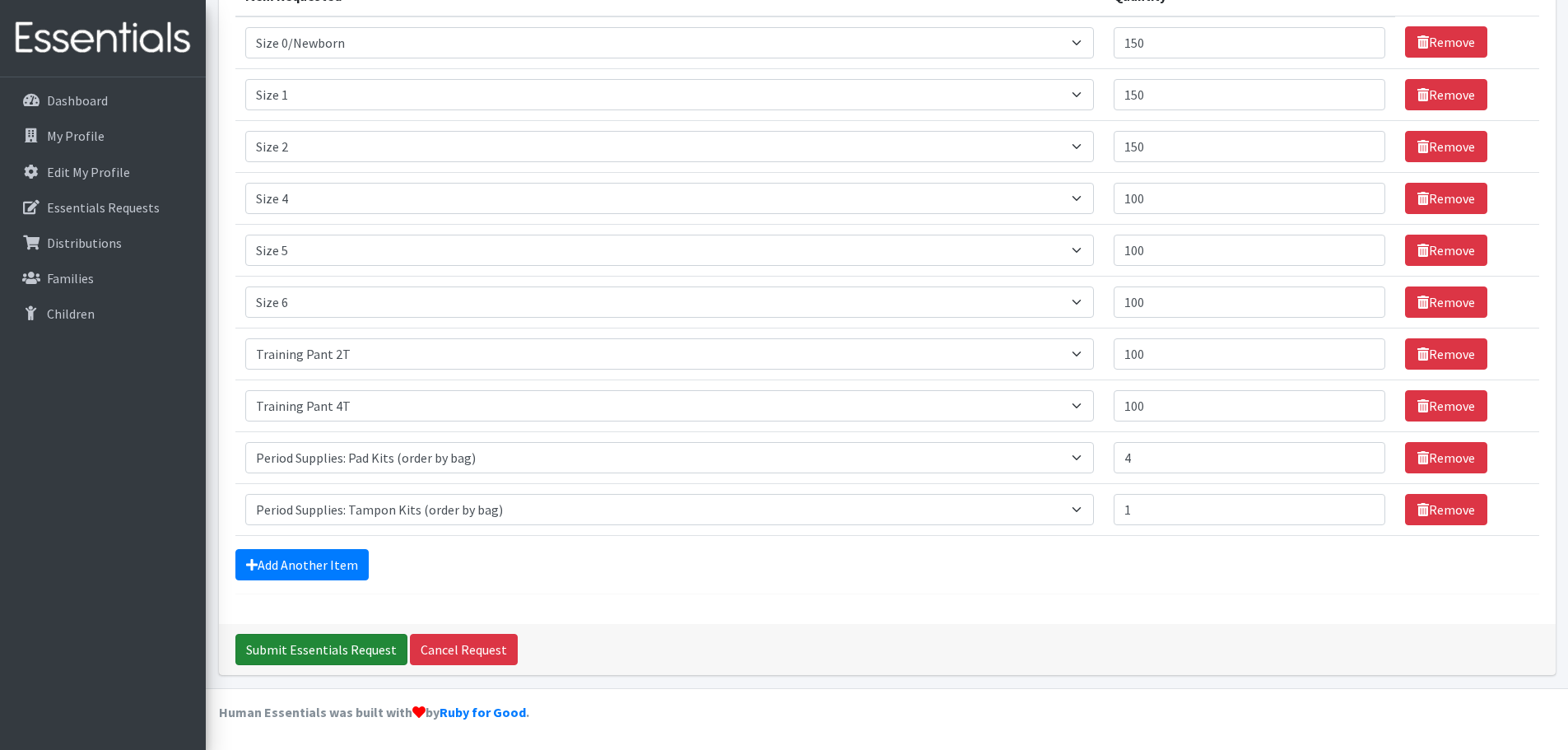
click at [319, 645] on input "Submit Essentials Request" at bounding box center [322, 649] width 172 height 31
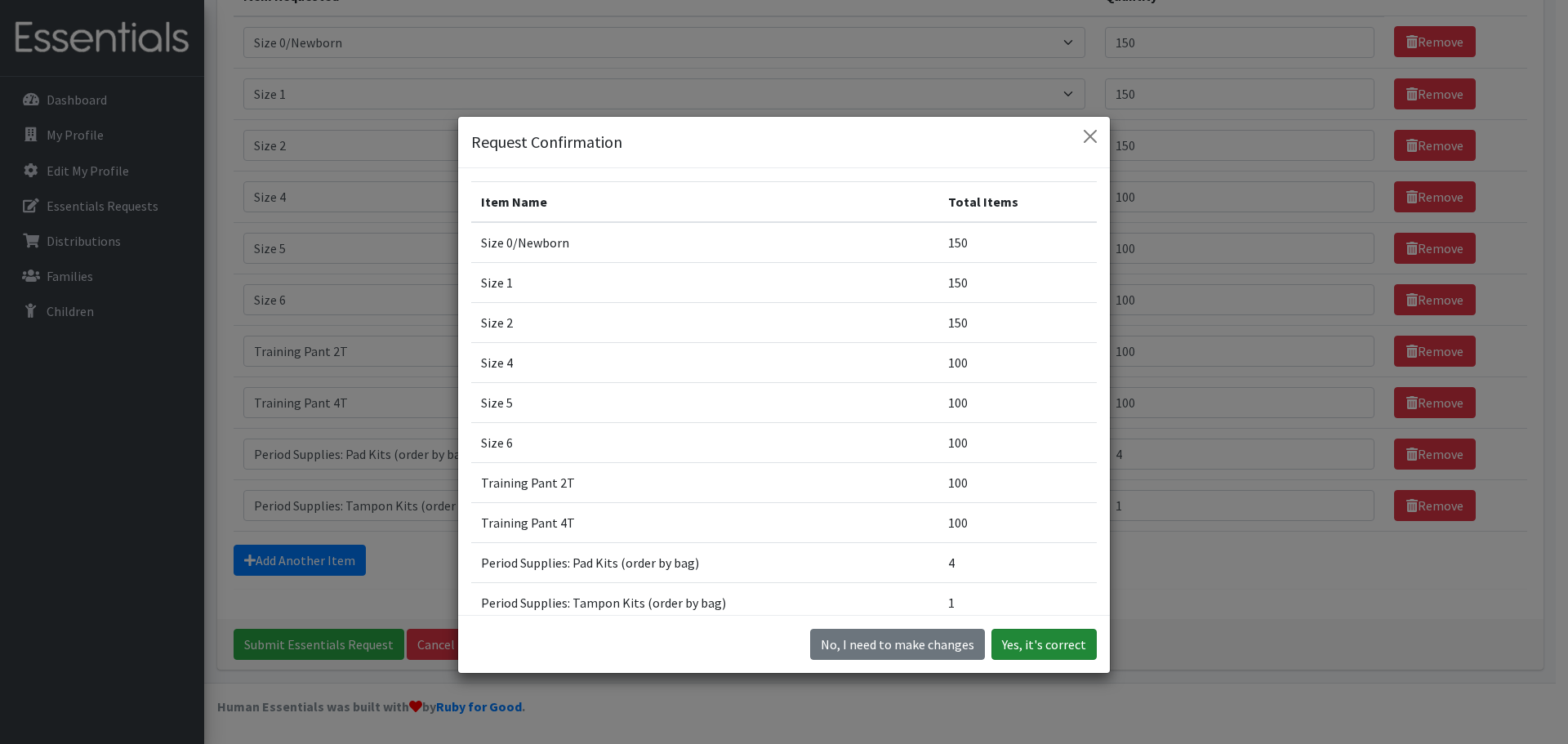
click at [1040, 645] on button "Yes, it's correct" at bounding box center [1044, 644] width 105 height 31
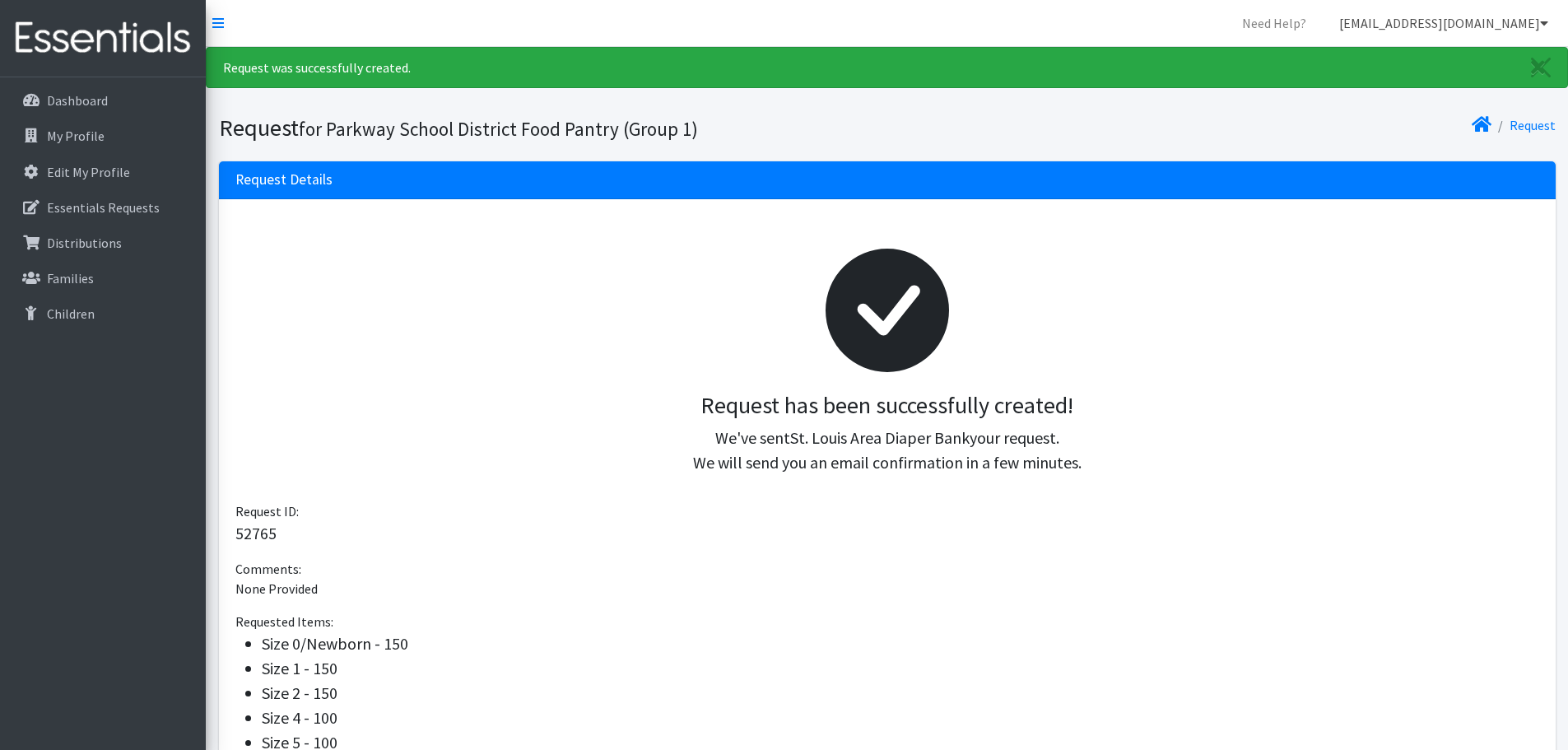
click at [1546, 28] on icon at bounding box center [1544, 24] width 8 height 13
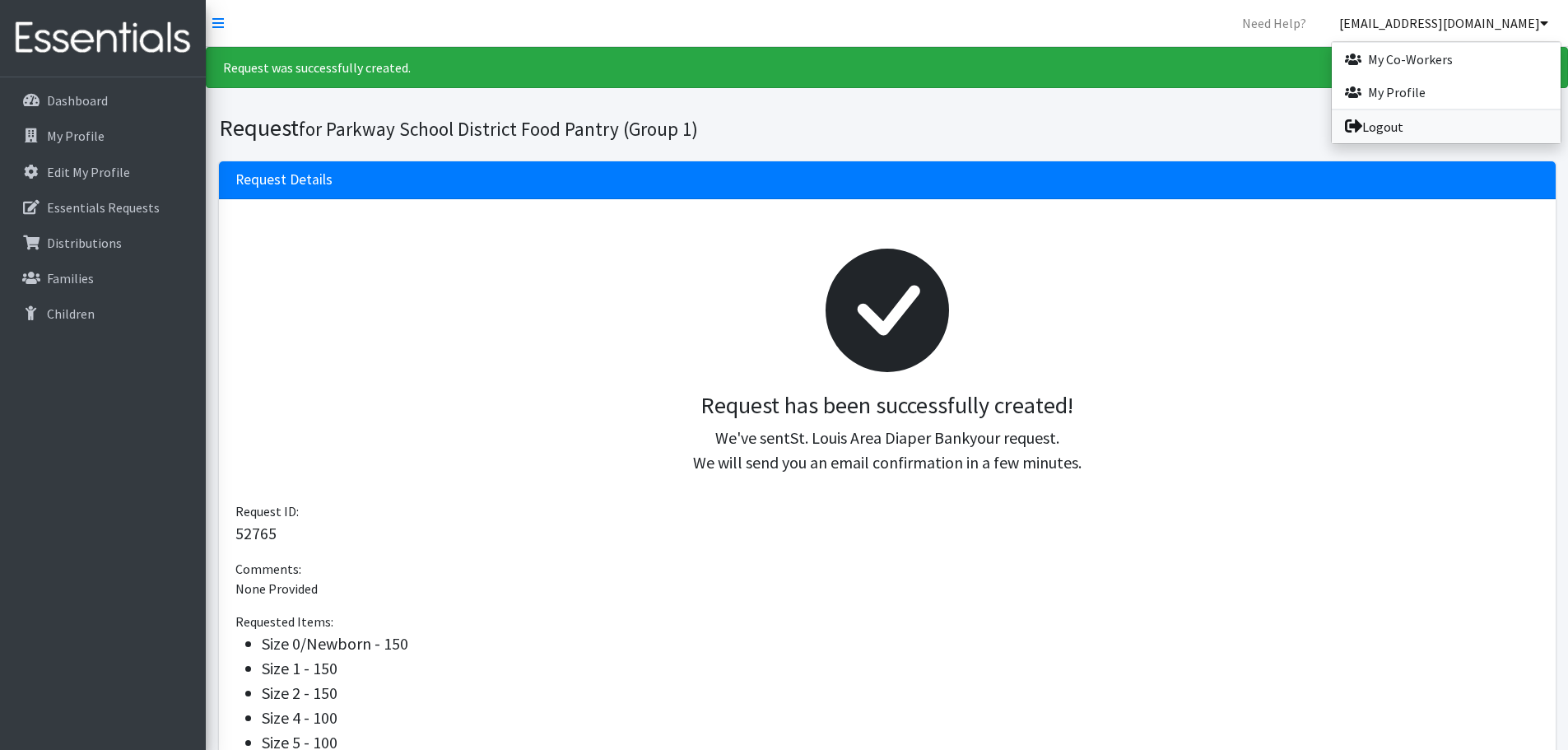
click at [1421, 132] on link "Logout" at bounding box center [1447, 126] width 229 height 33
